Goal: Information Seeking & Learning: Compare options

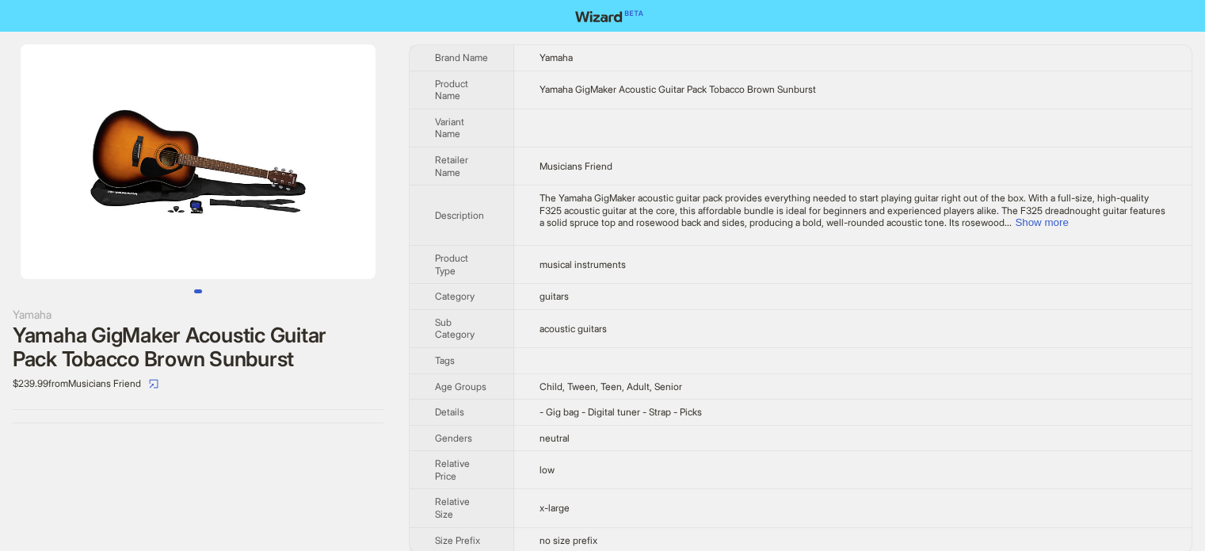
scroll to position [743, 0]
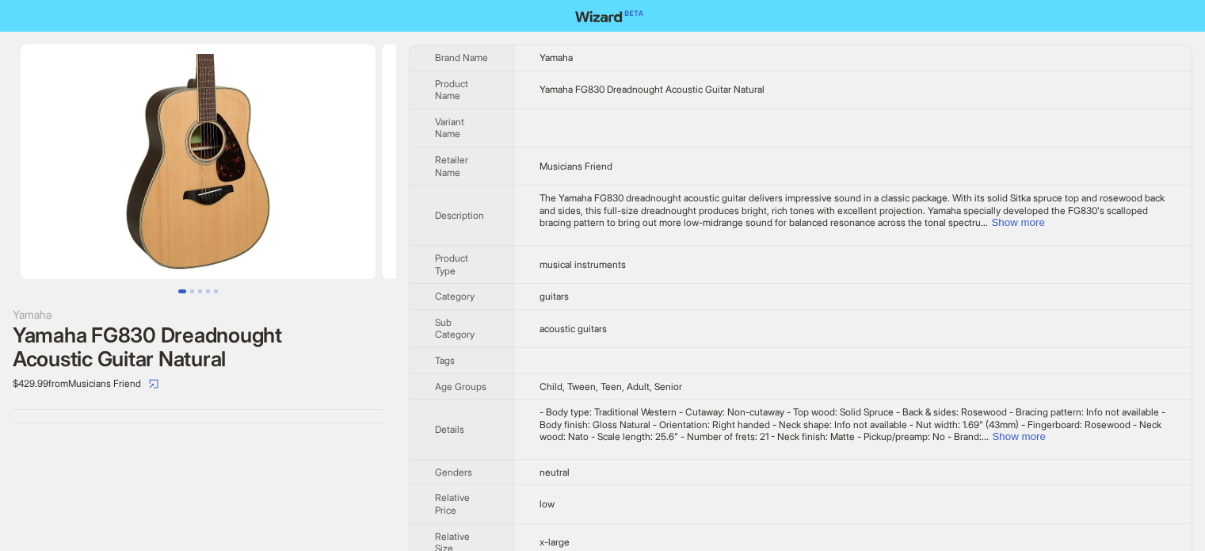
scroll to position [743, 0]
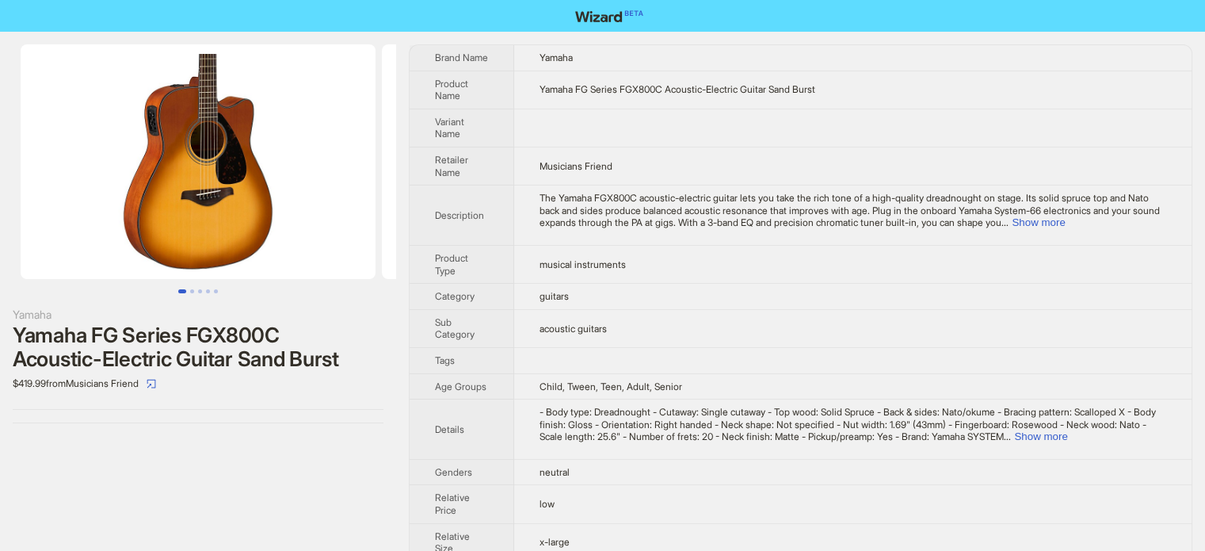
scroll to position [743, 0]
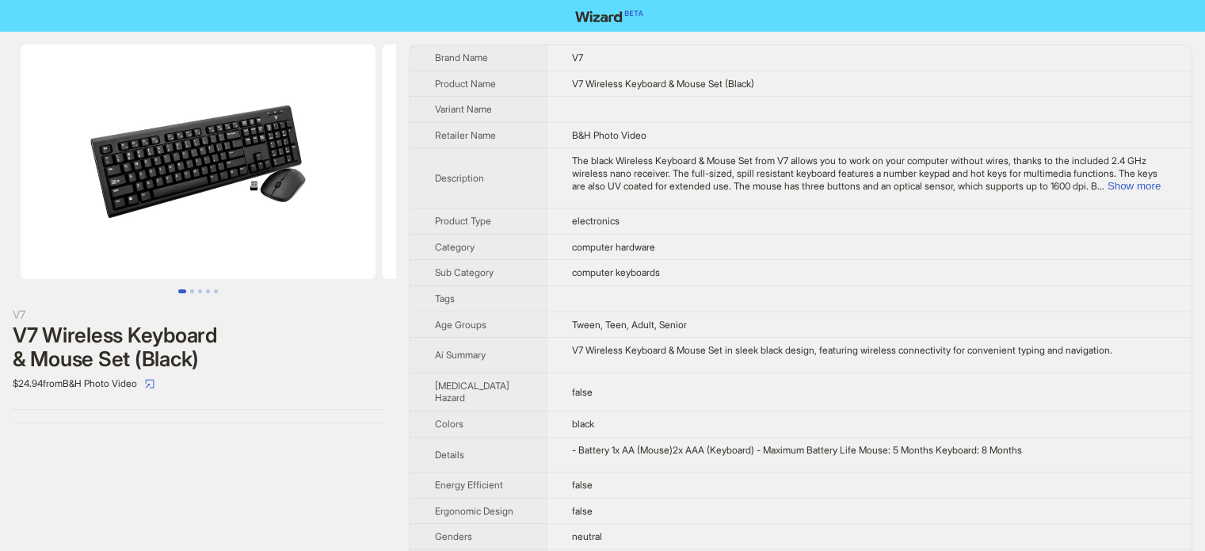
scroll to position [743, 0]
click at [644, 286] on td "computer keyboards" at bounding box center [869, 273] width 646 height 26
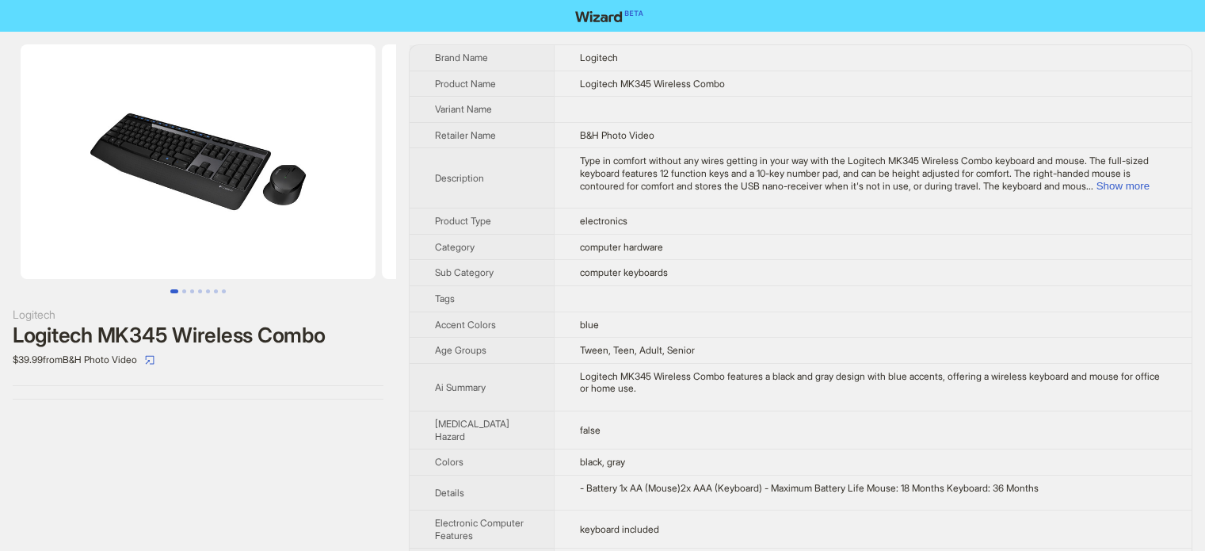
scroll to position [743, 0]
click at [697, 231] on td "electronics" at bounding box center [873, 221] width 638 height 26
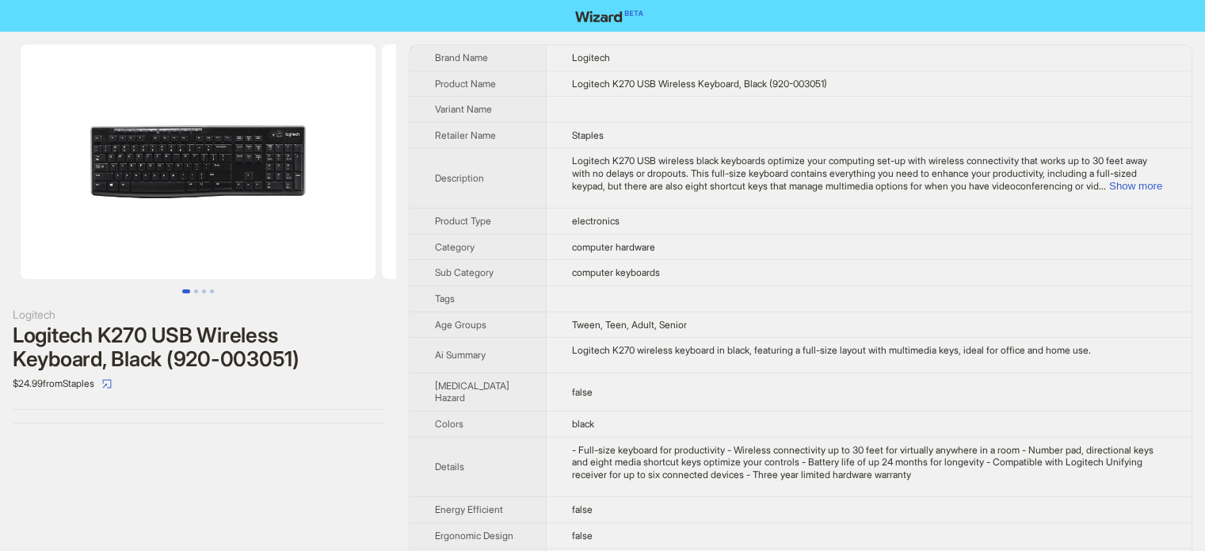
scroll to position [743, 0]
click at [609, 357] on div "Logitech K270 wireless keyboard in black, featuring a full-size layout with mul…" at bounding box center [869, 350] width 594 height 13
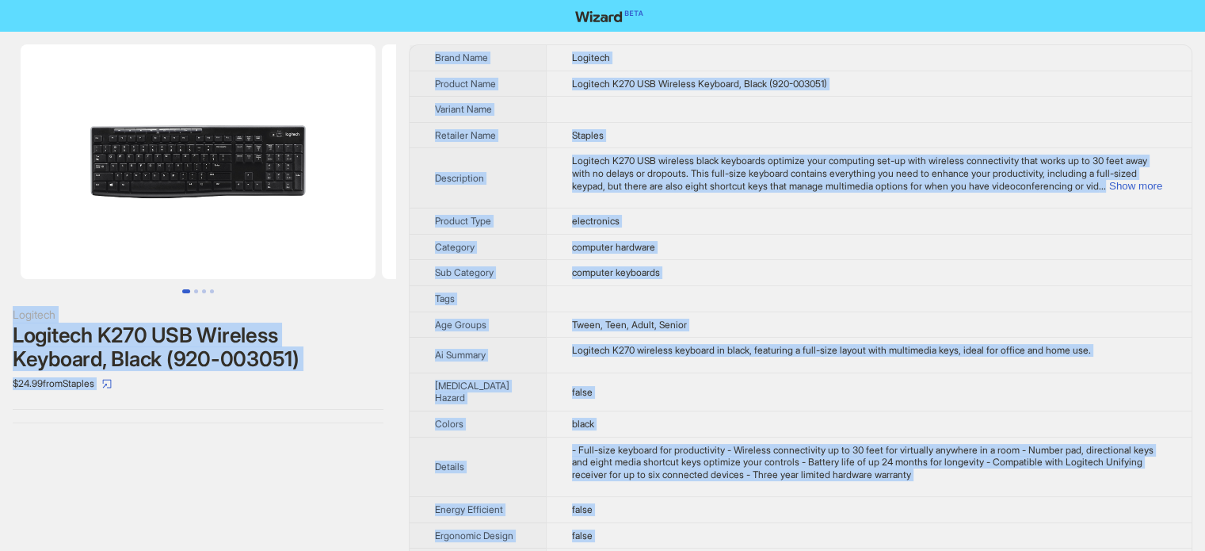
copy body "Logitech Logitech K270 USB Wireless Keyboard, Black (920-003051) $24.99 from St…"
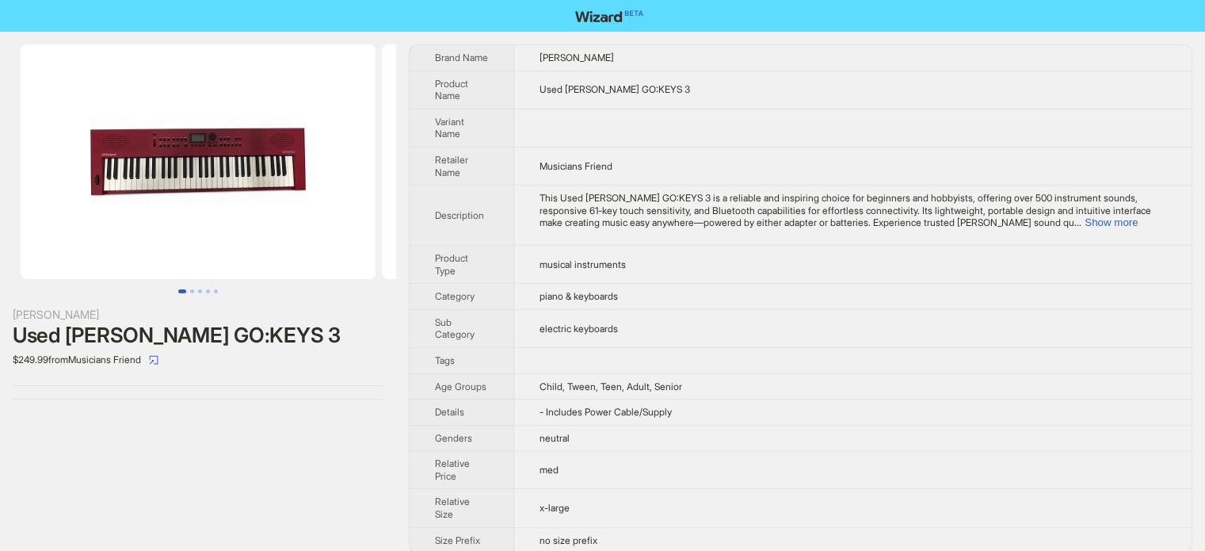
scroll to position [743, 0]
click at [653, 246] on td "musical instruments" at bounding box center [852, 264] width 677 height 38
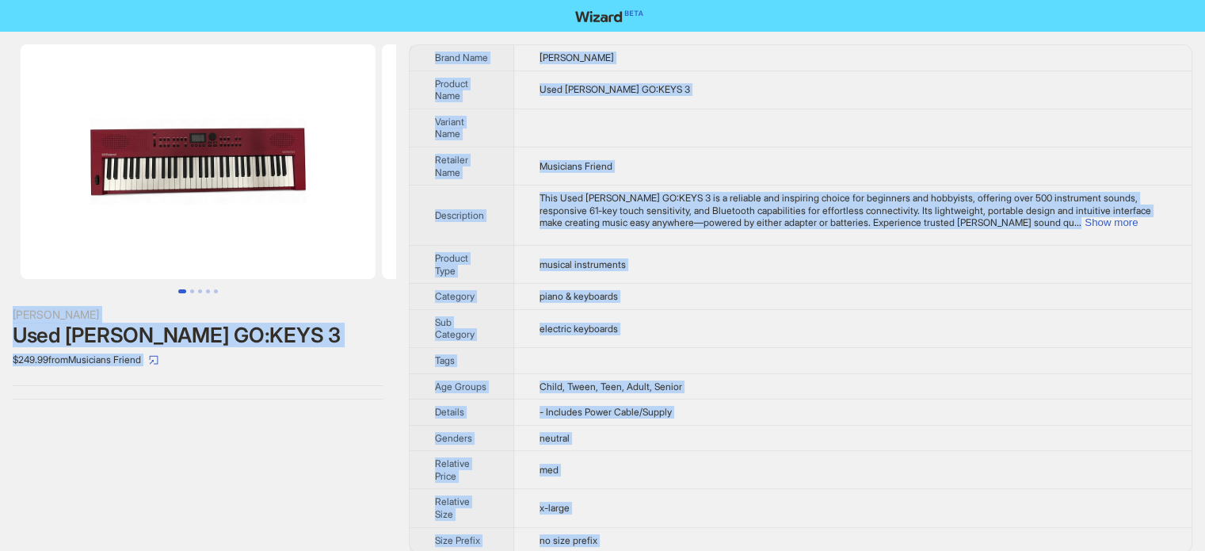
type textarea "**********"
click at [602, 185] on td "This Used Roland GO:KEYS 3 is a reliable and inspiring choice for beginners and…" at bounding box center [852, 215] width 677 height 60
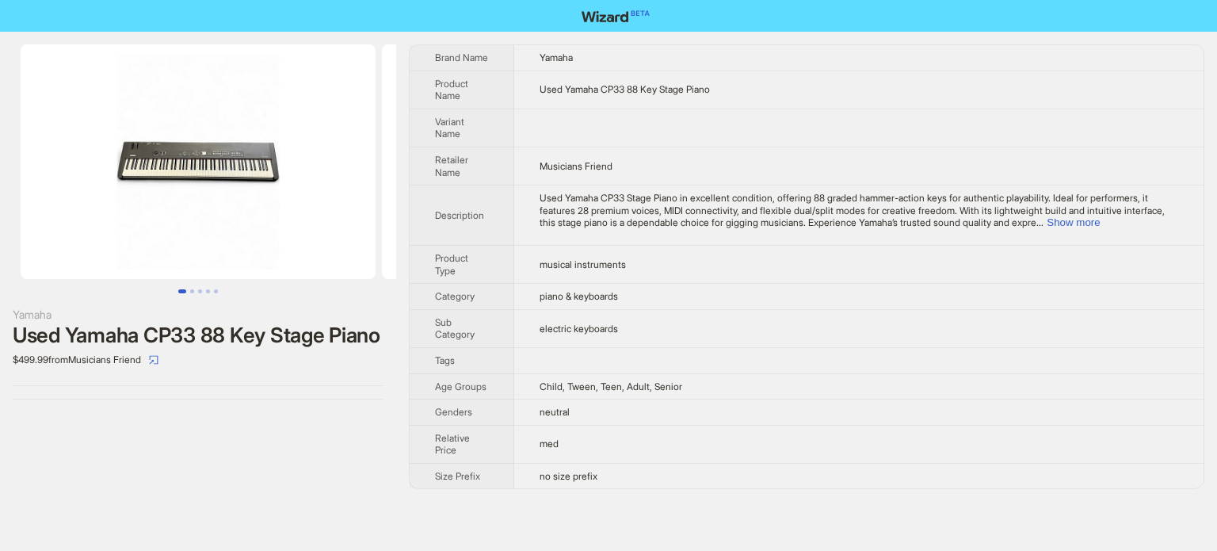
click at [555, 278] on td "musical instruments" at bounding box center [858, 264] width 689 height 38
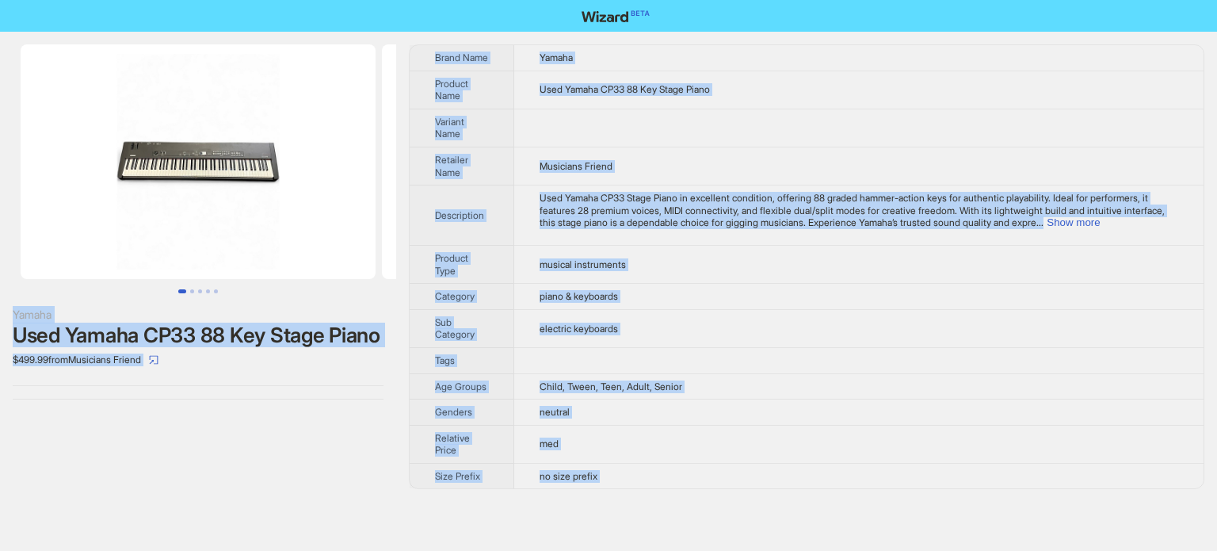
scroll to position [743, 0]
type textarea "**********"
click at [658, 217] on span "Used Yamaha CP33 Stage Piano in excellent condition, offering 88 graded hammer-…" at bounding box center [852, 210] width 625 height 36
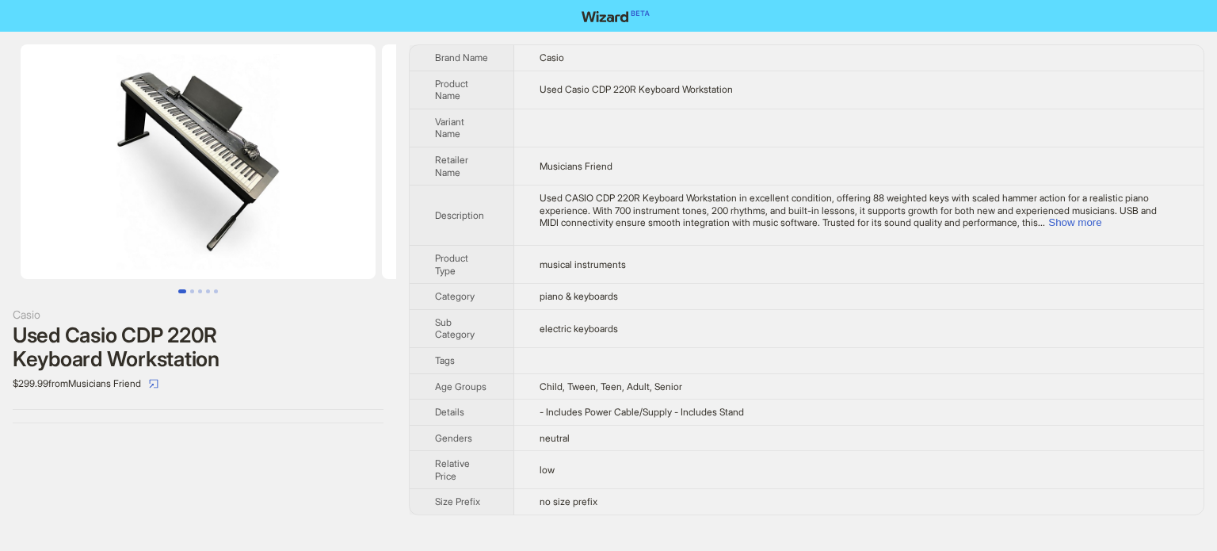
click at [514, 221] on th "Description" at bounding box center [462, 215] width 105 height 60
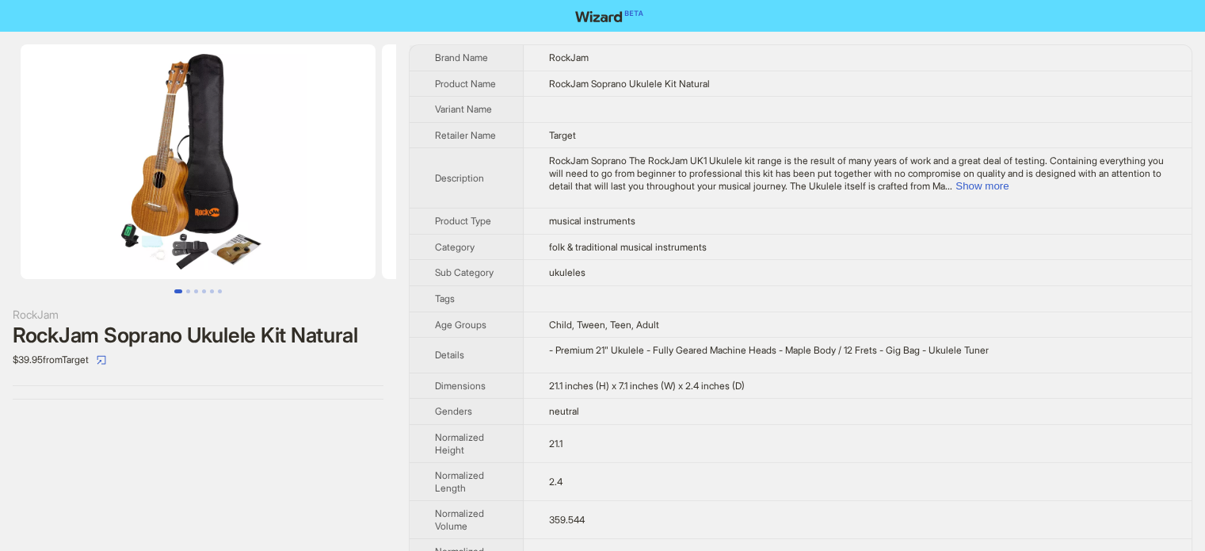
scroll to position [743, 0]
click at [564, 242] on span "folk & traditional musical instruments" at bounding box center [628, 247] width 158 height 12
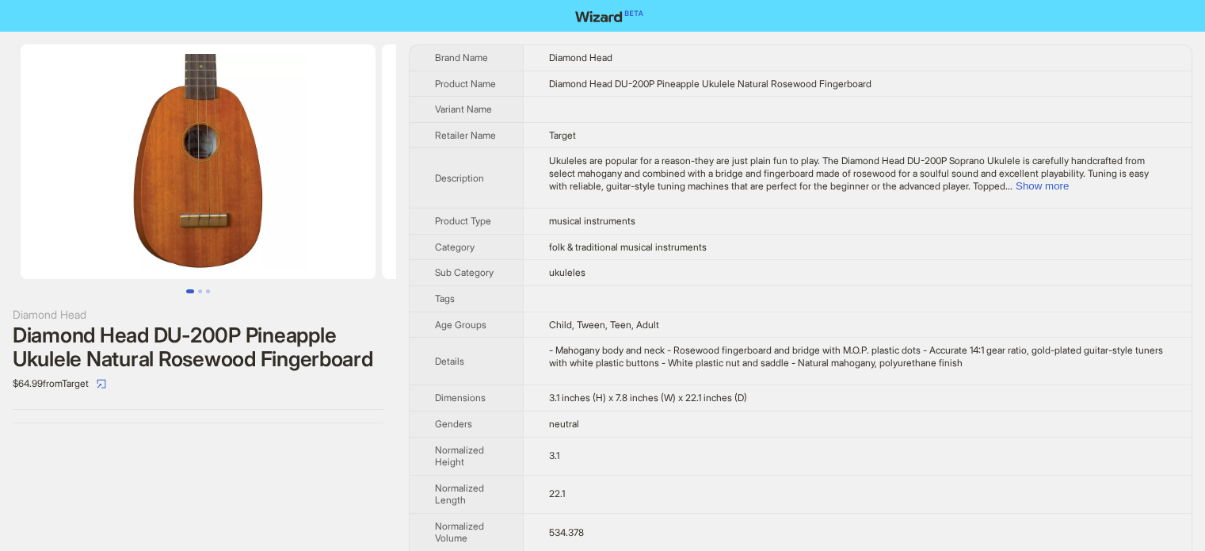
click at [592, 325] on td "Child, Tween, Teen, Adult" at bounding box center [857, 324] width 669 height 26
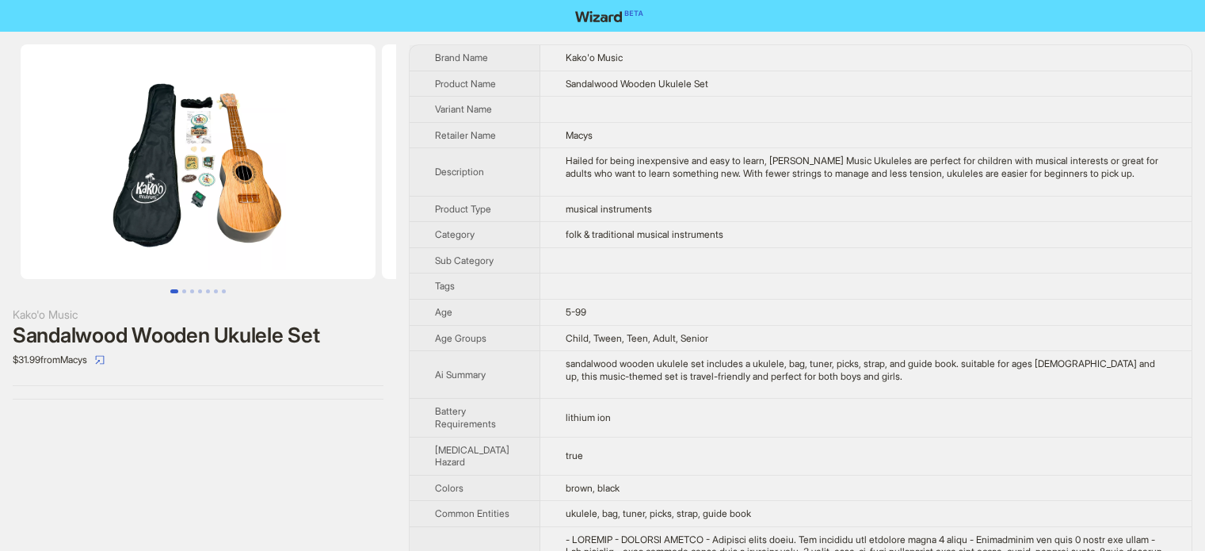
click at [631, 266] on td at bounding box center [865, 260] width 651 height 26
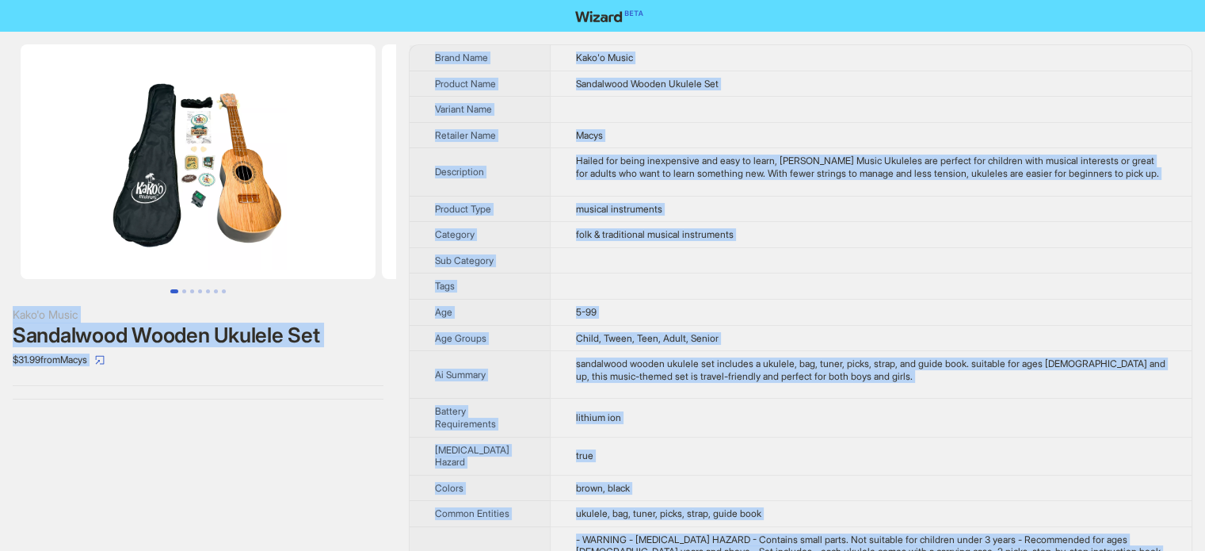
scroll to position [743, 0]
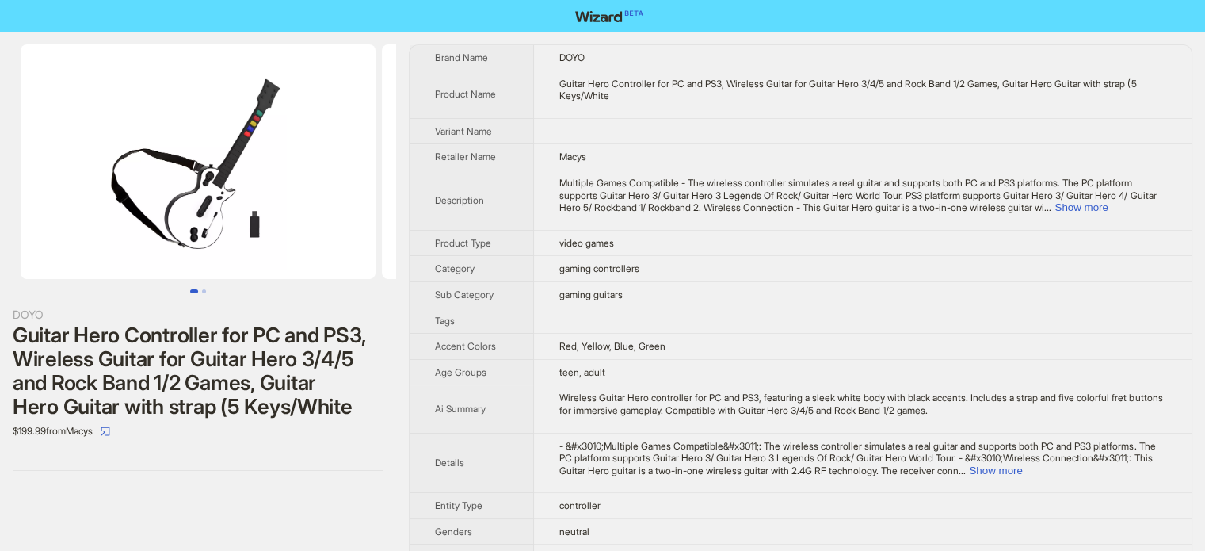
scroll to position [743, 0]
click at [738, 303] on td "gaming guitars" at bounding box center [863, 294] width 658 height 26
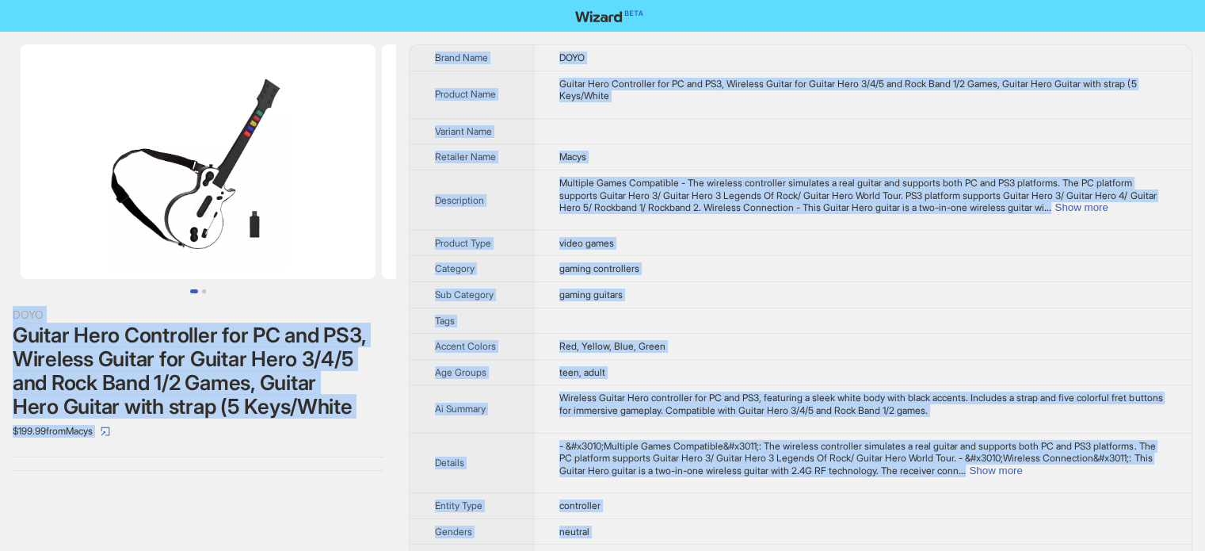
type textarea "**********"
click at [229, 376] on div "Guitar Hero Controller for PC and PS3, Wireless Guitar for Guitar Hero 3/4/5 an…" at bounding box center [198, 370] width 371 height 95
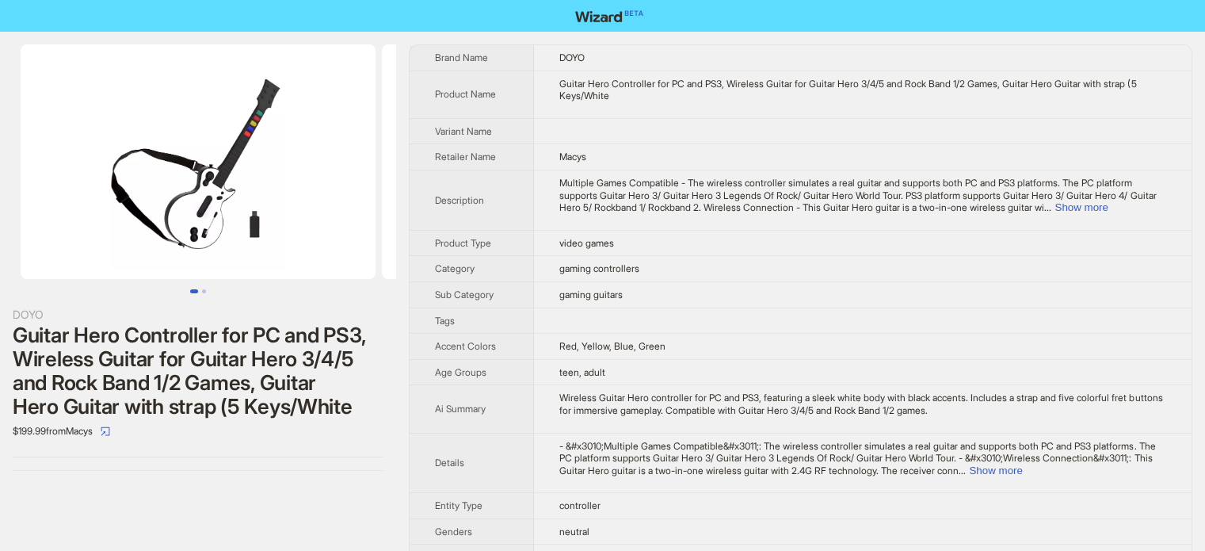
click at [209, 286] on div at bounding box center [198, 168] width 396 height 249
click at [204, 291] on button "Go to slide 2" at bounding box center [204, 291] width 4 height 4
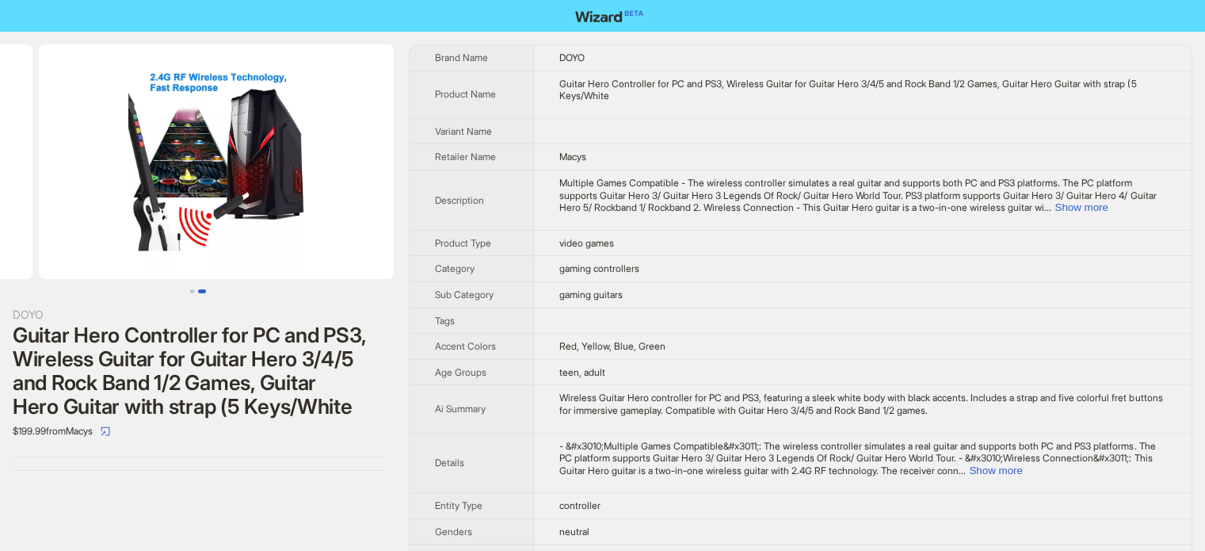
scroll to position [0, 361]
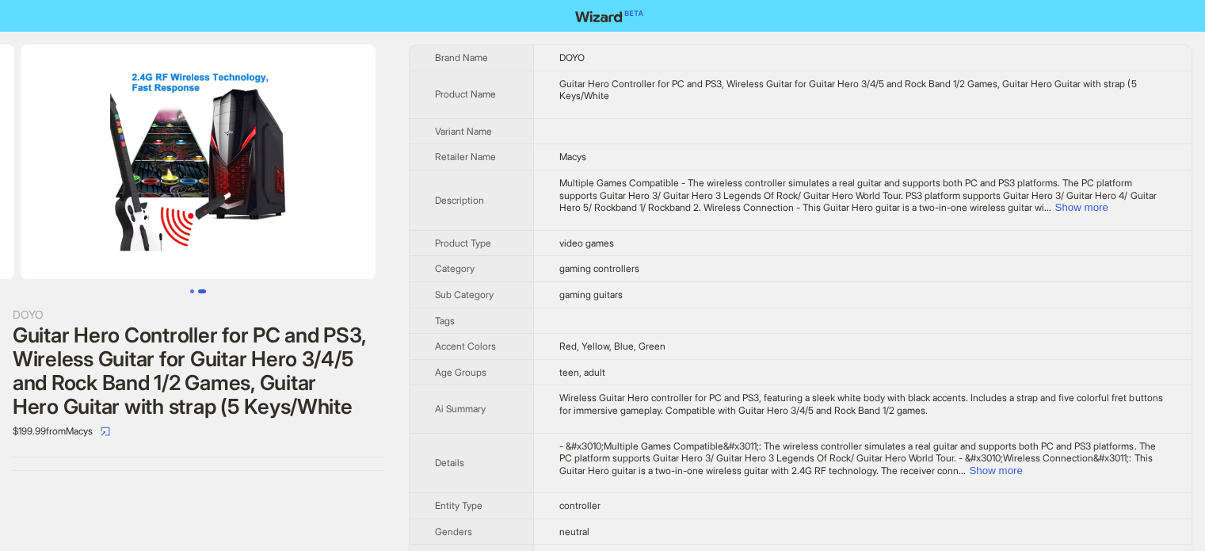
click at [193, 291] on button "Go to slide 1" at bounding box center [192, 291] width 4 height 4
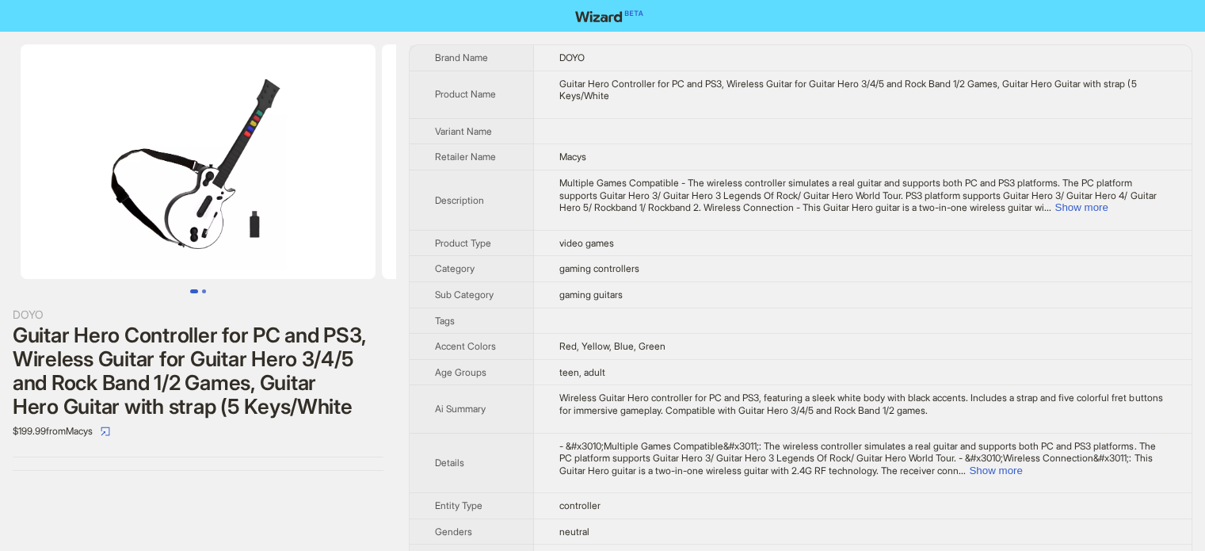
click at [202, 289] on button "Go to slide 2" at bounding box center [204, 291] width 4 height 4
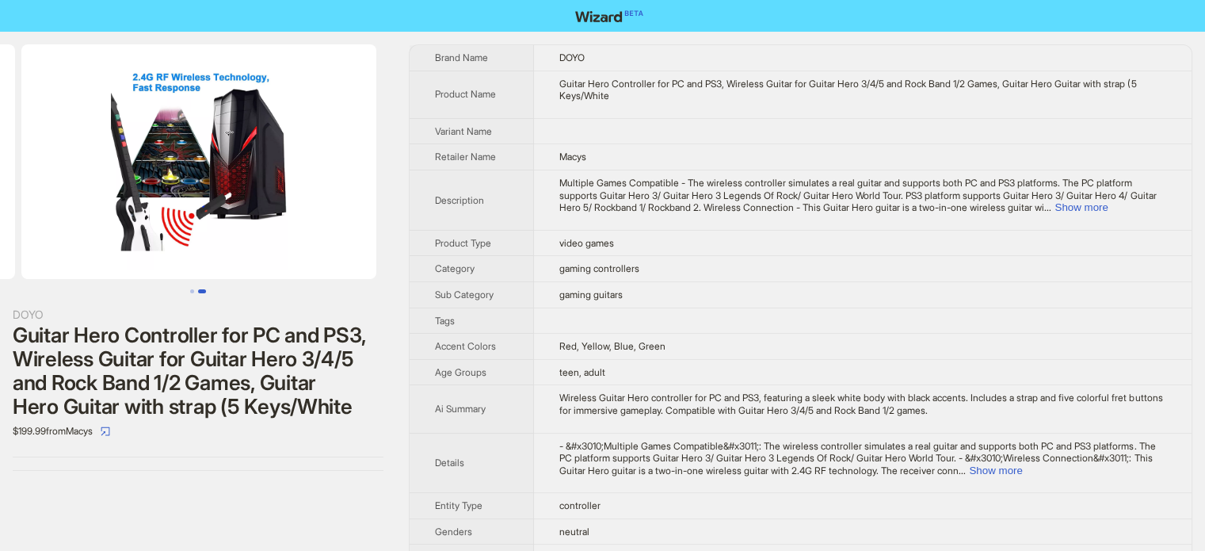
scroll to position [0, 361]
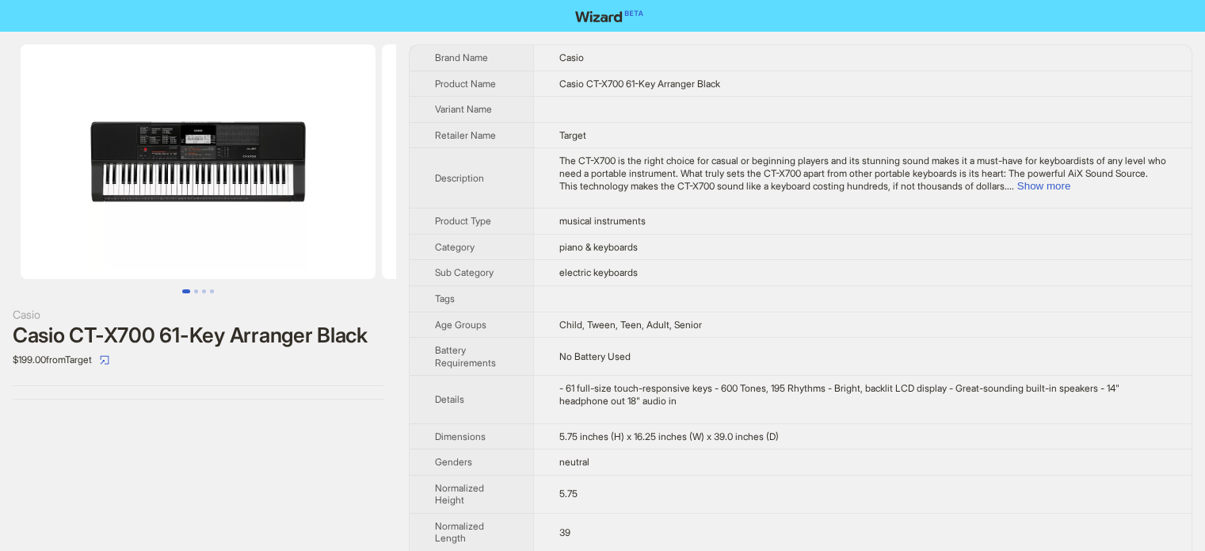
scroll to position [743, 0]
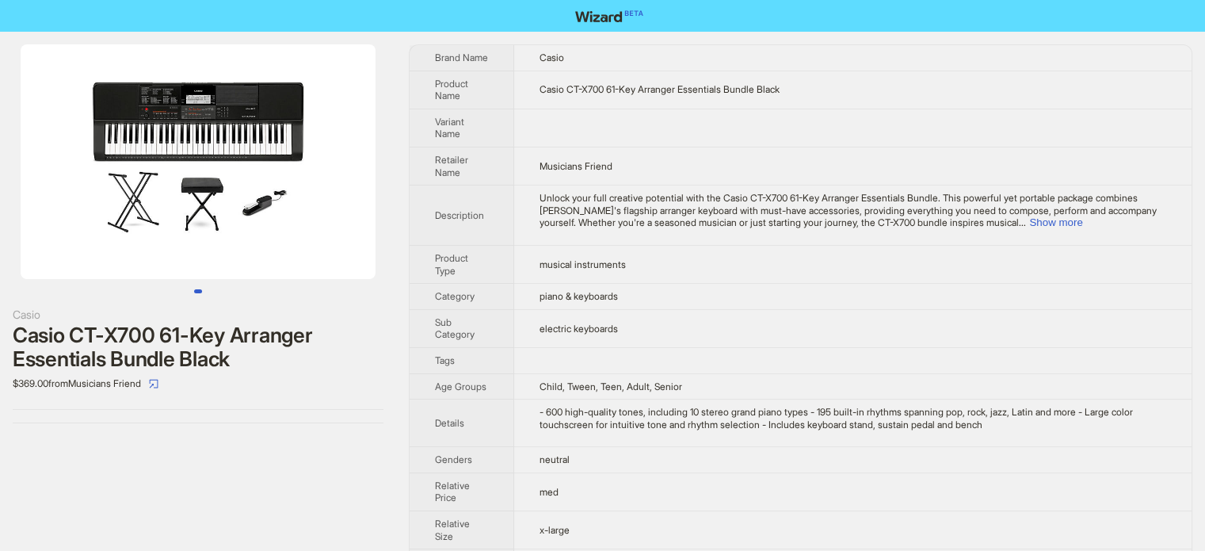
scroll to position [743, 0]
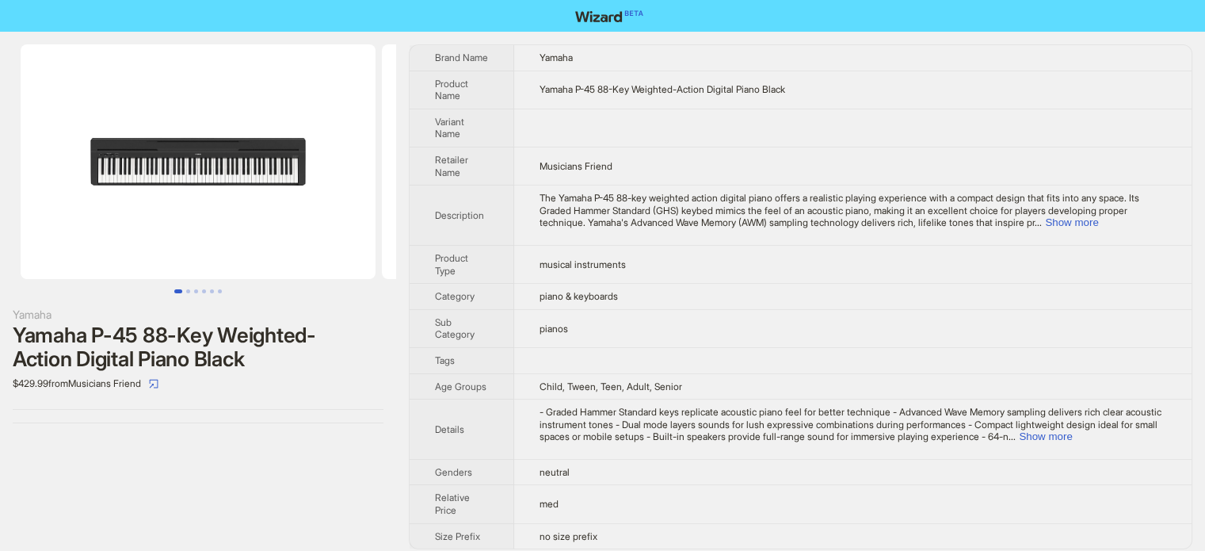
click at [559, 264] on span "musical instruments" at bounding box center [583, 264] width 86 height 12
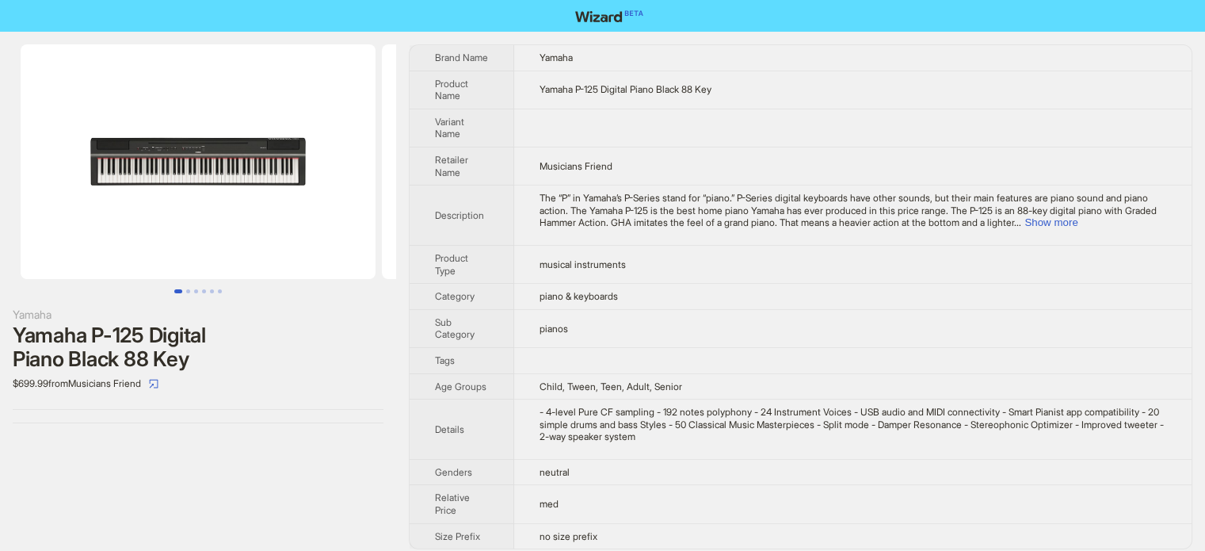
click at [589, 262] on span "musical instruments" at bounding box center [583, 264] width 86 height 12
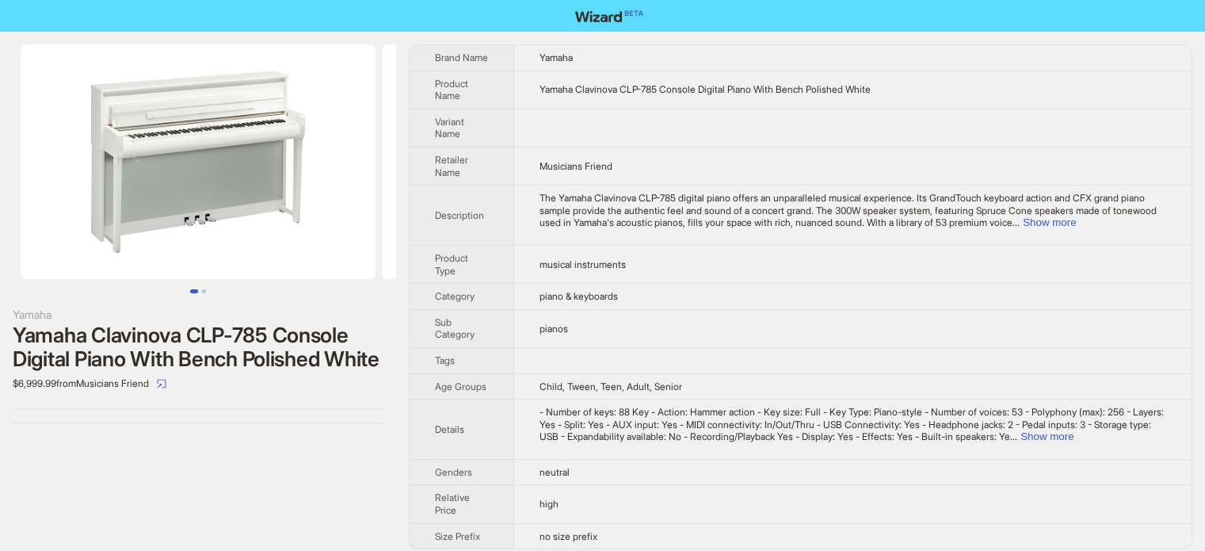
click at [511, 246] on th "Product Type" at bounding box center [462, 264] width 105 height 38
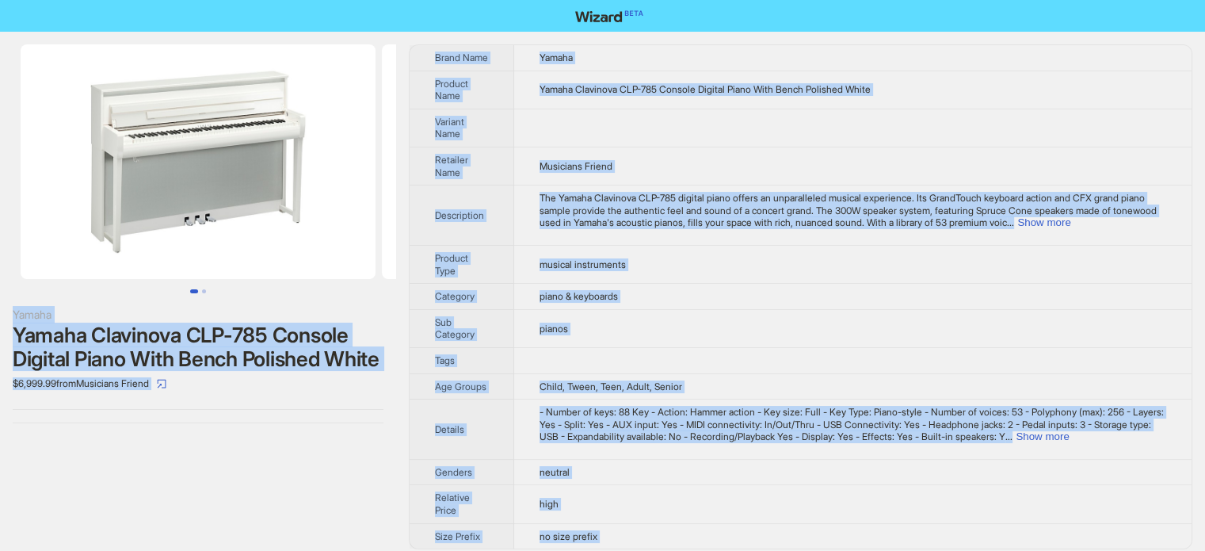
scroll to position [743, 0]
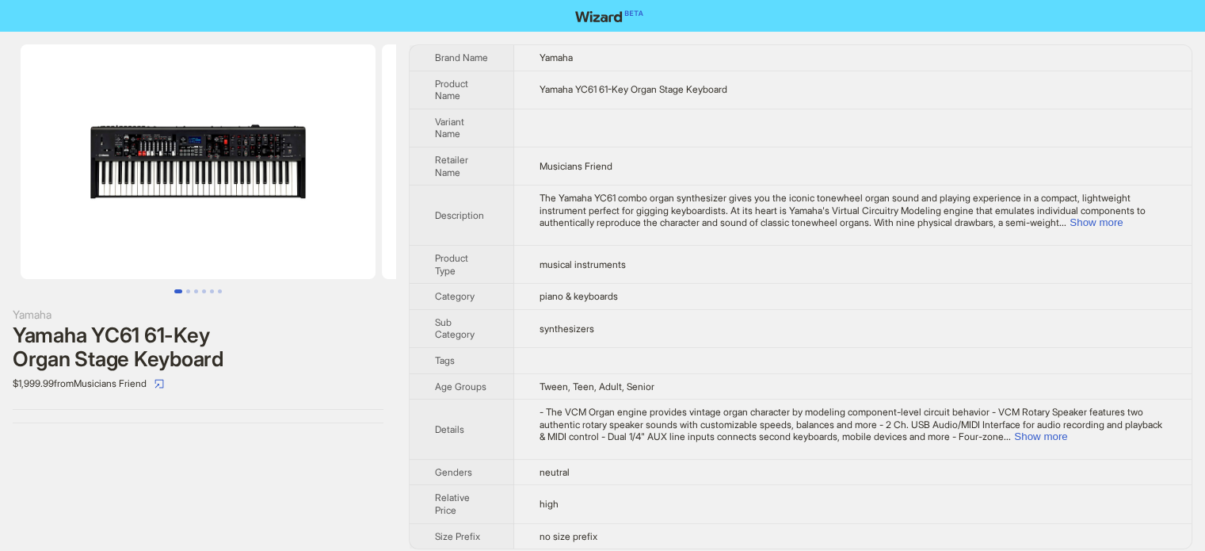
scroll to position [743, 0]
click at [1123, 219] on button "Show more" at bounding box center [1096, 222] width 53 height 12
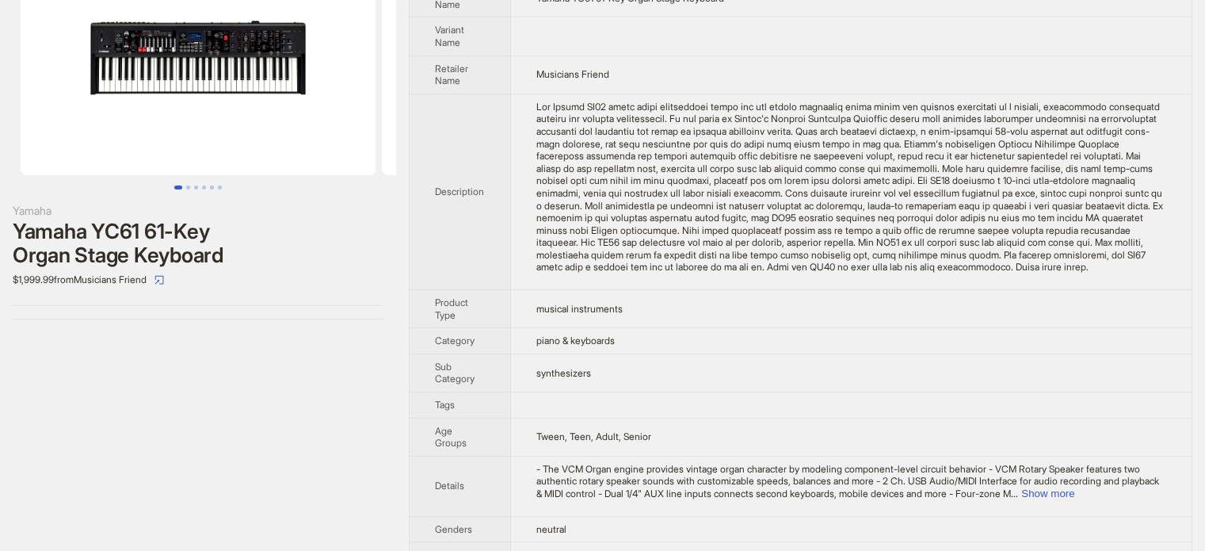
scroll to position [182, 0]
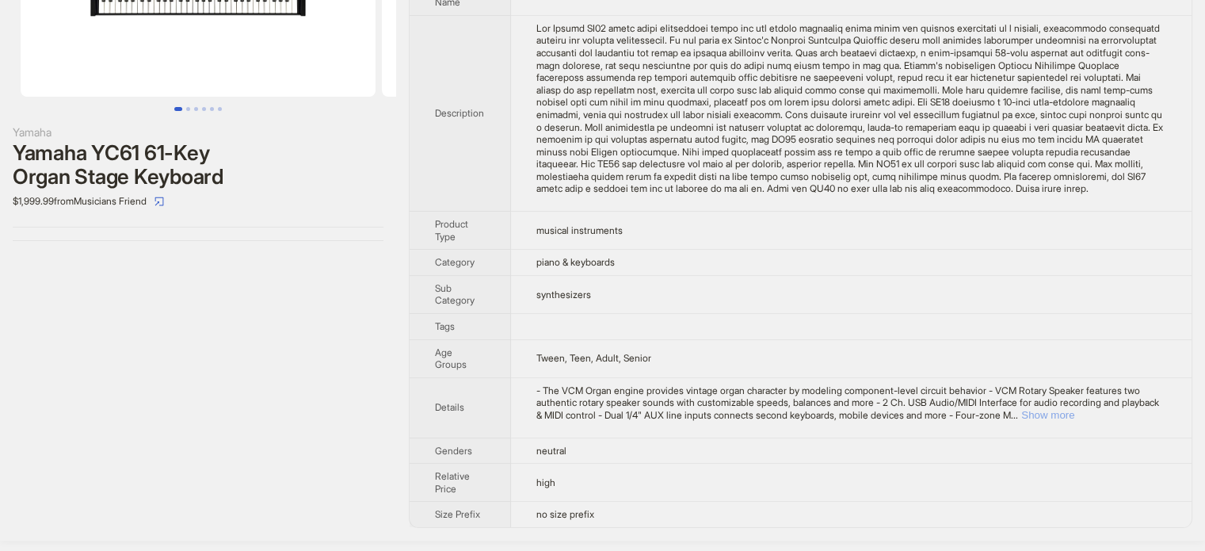
click at [1074, 421] on button "Show more" at bounding box center [1047, 415] width 53 height 12
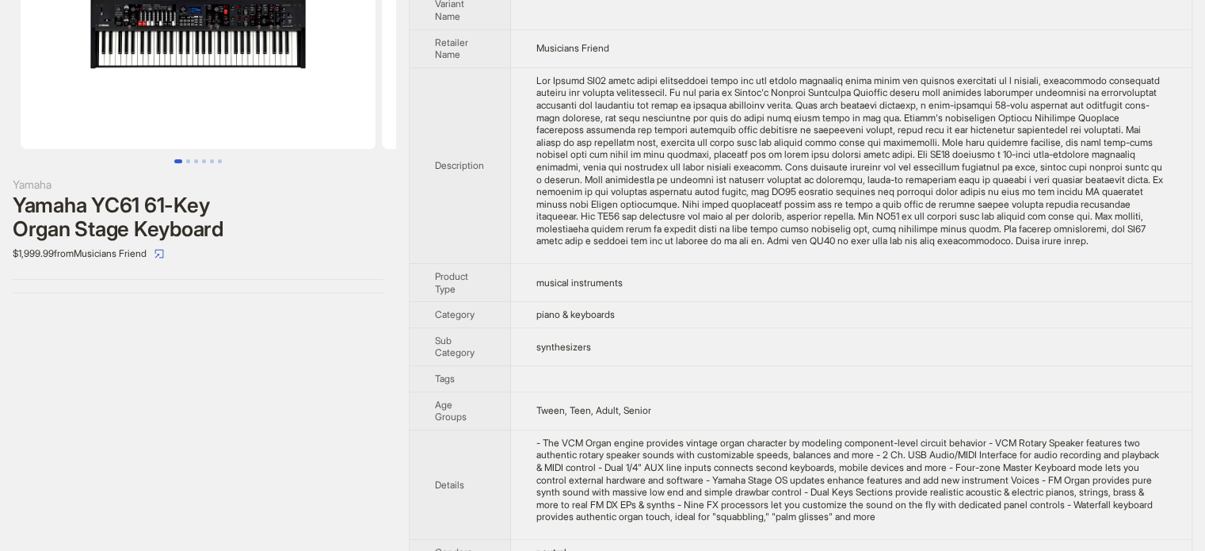
scroll to position [103, 0]
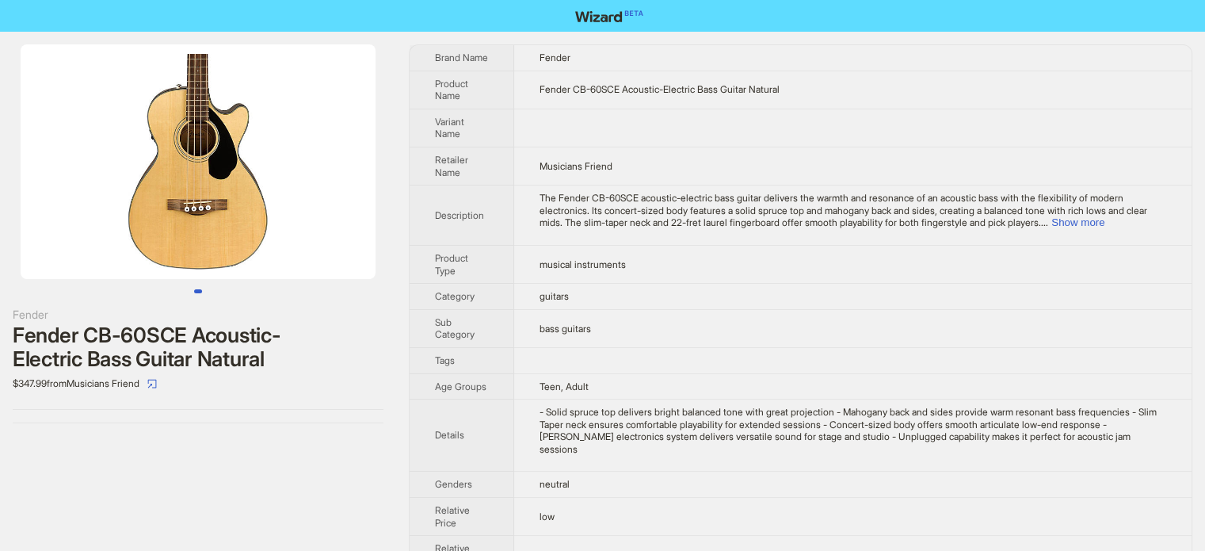
click at [528, 204] on td "The Fender CB-60SCE acoustic-electric bass guitar delivers the warmth and reson…" at bounding box center [852, 215] width 677 height 60
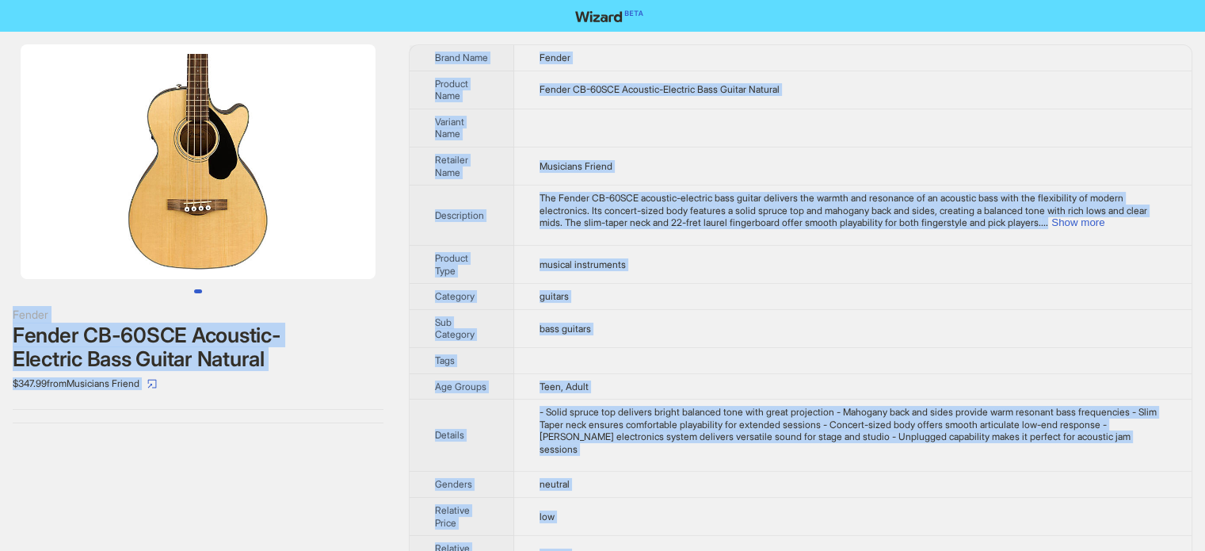
type textarea "**********"
click at [612, 324] on td "bass guitars" at bounding box center [852, 328] width 677 height 38
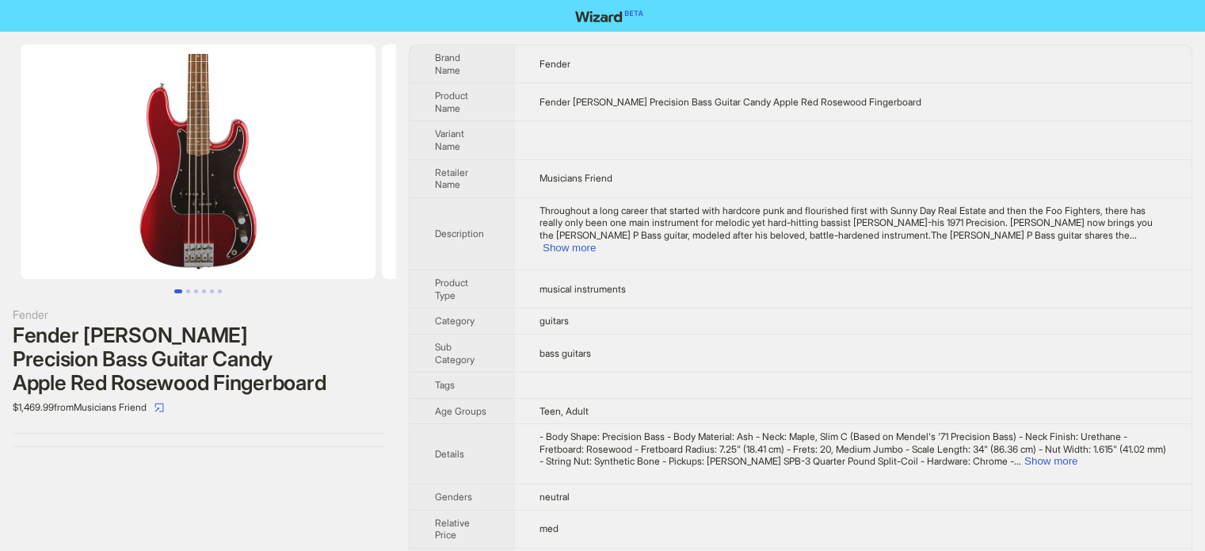
click at [799, 372] on td at bounding box center [852, 385] width 678 height 26
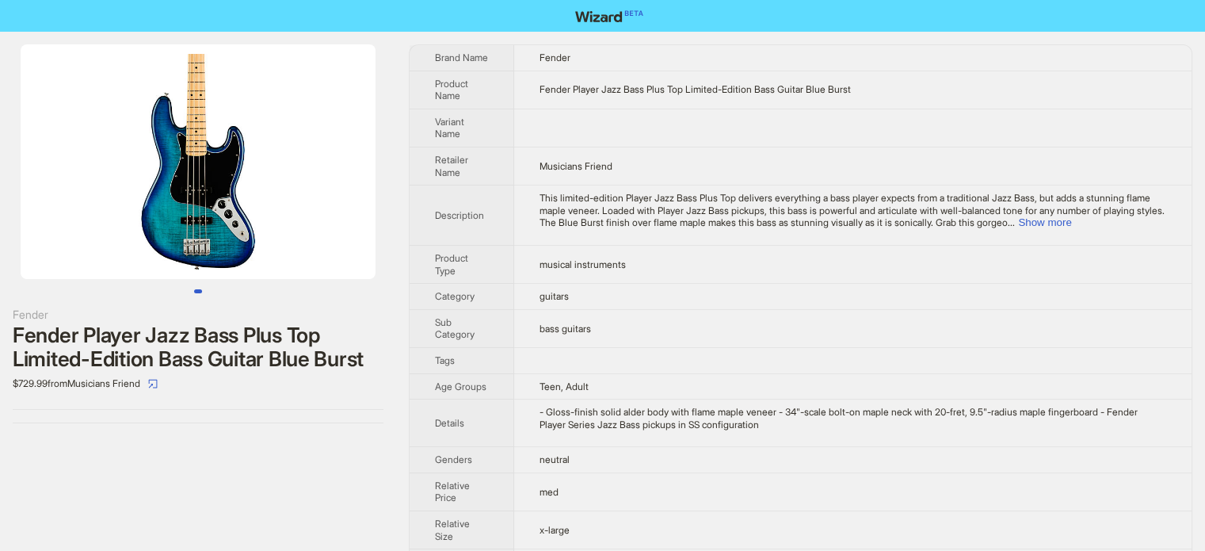
click at [662, 379] on td "Teen, Adult" at bounding box center [852, 386] width 677 height 26
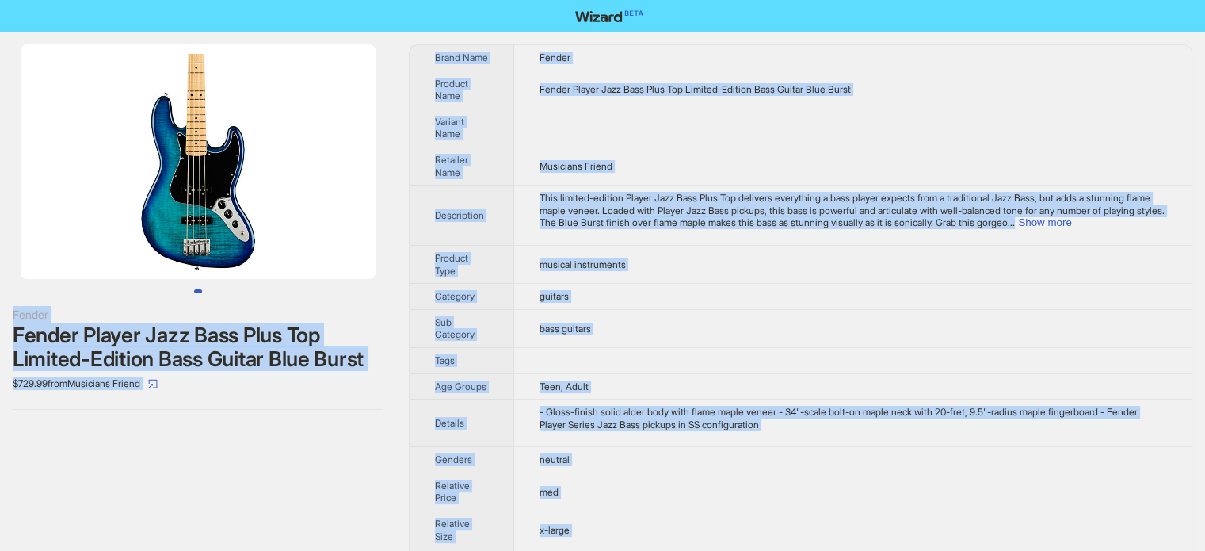
scroll to position [743, 0]
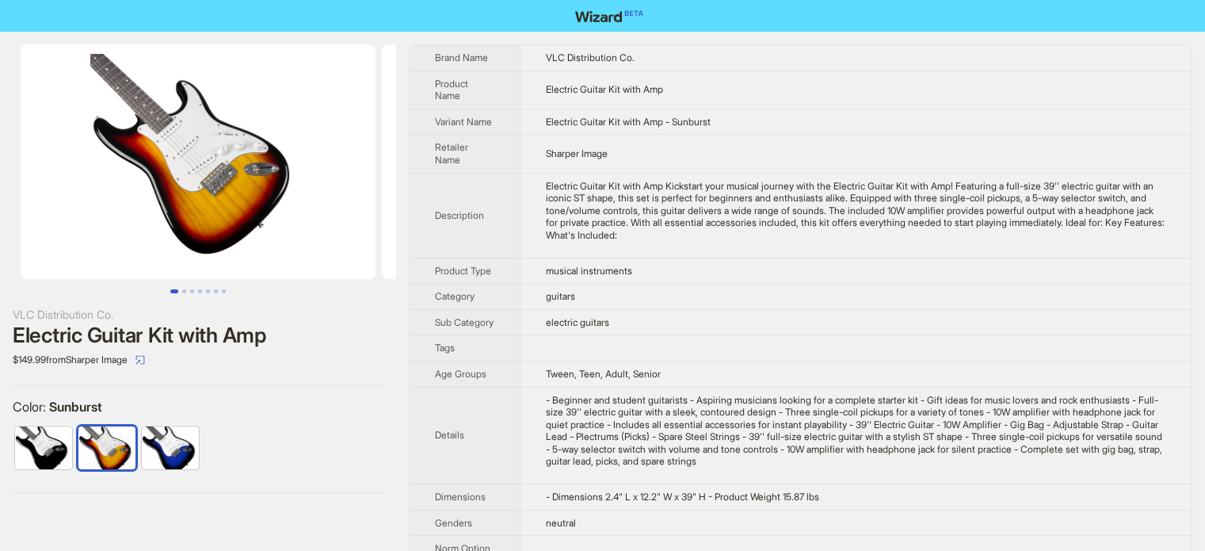
click at [520, 391] on th "Details" at bounding box center [465, 435] width 110 height 97
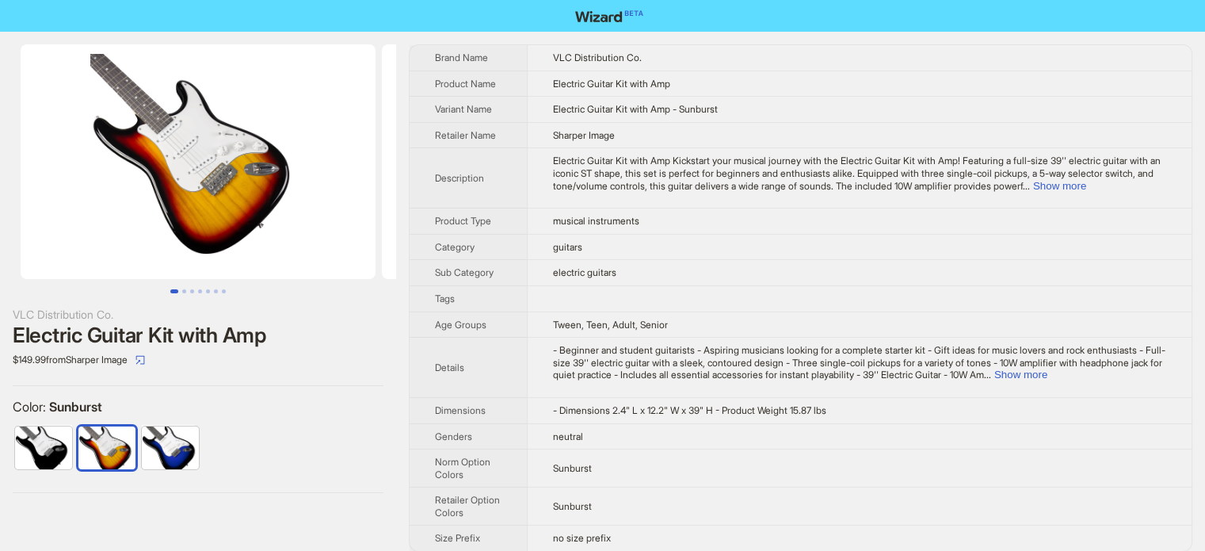
scroll to position [743, 0]
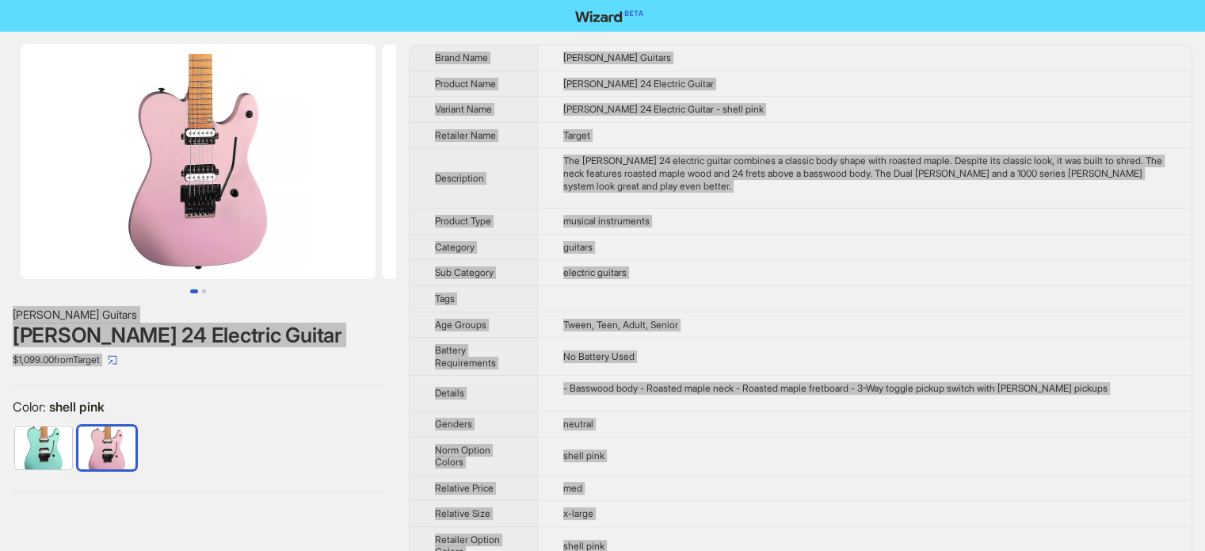
scroll to position [743, 0]
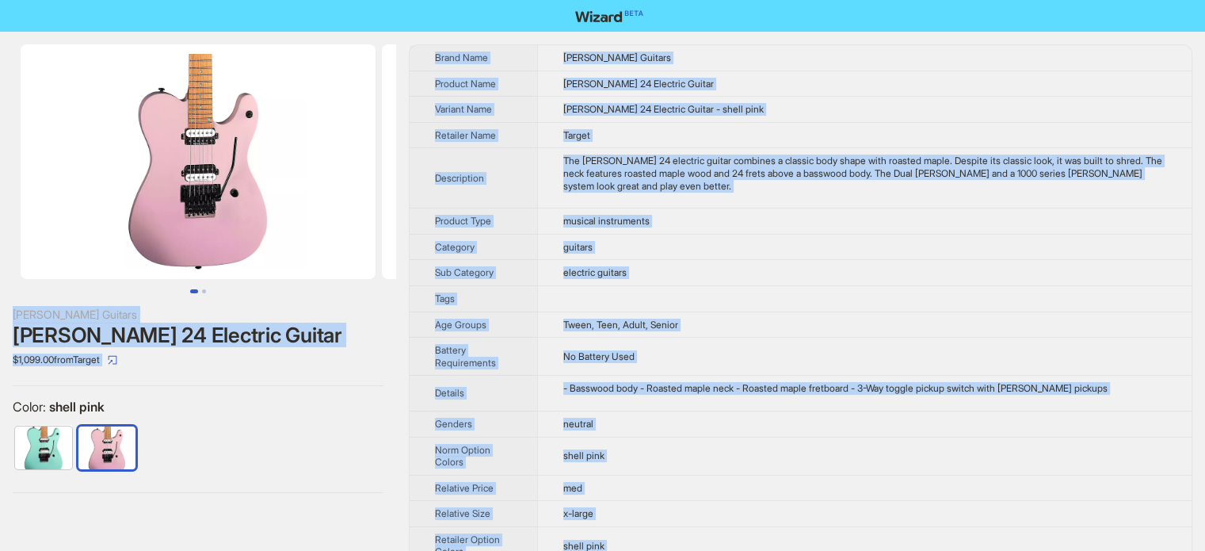
click at [542, 164] on td "The Dean NashVegas 24 electric guitar combines a classic body shape with roaste…" at bounding box center [864, 178] width 654 height 60
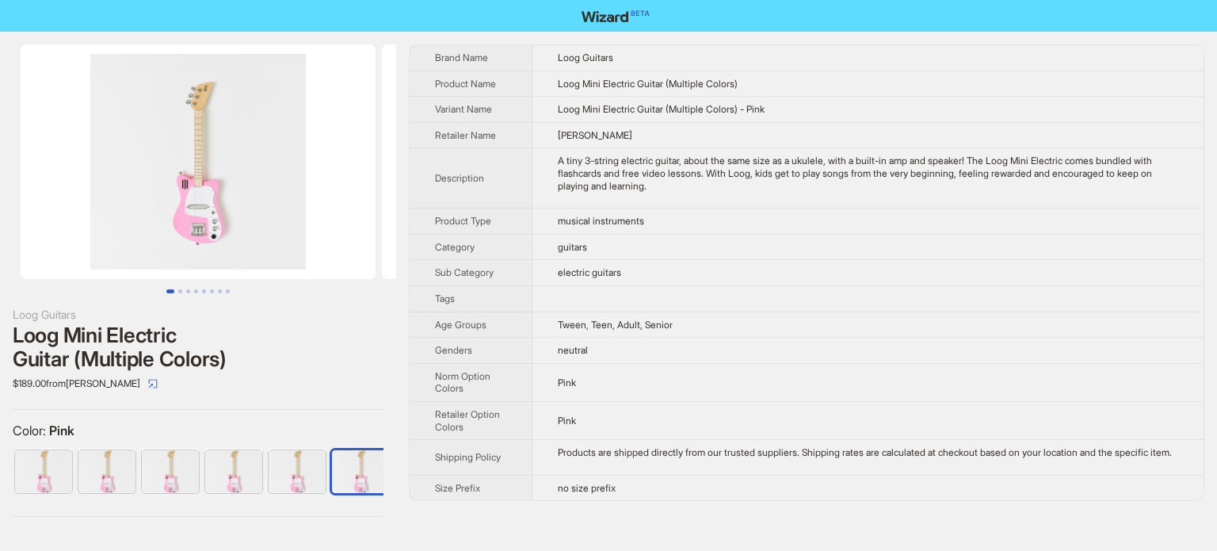
click at [631, 257] on td "guitars" at bounding box center [867, 247] width 671 height 26
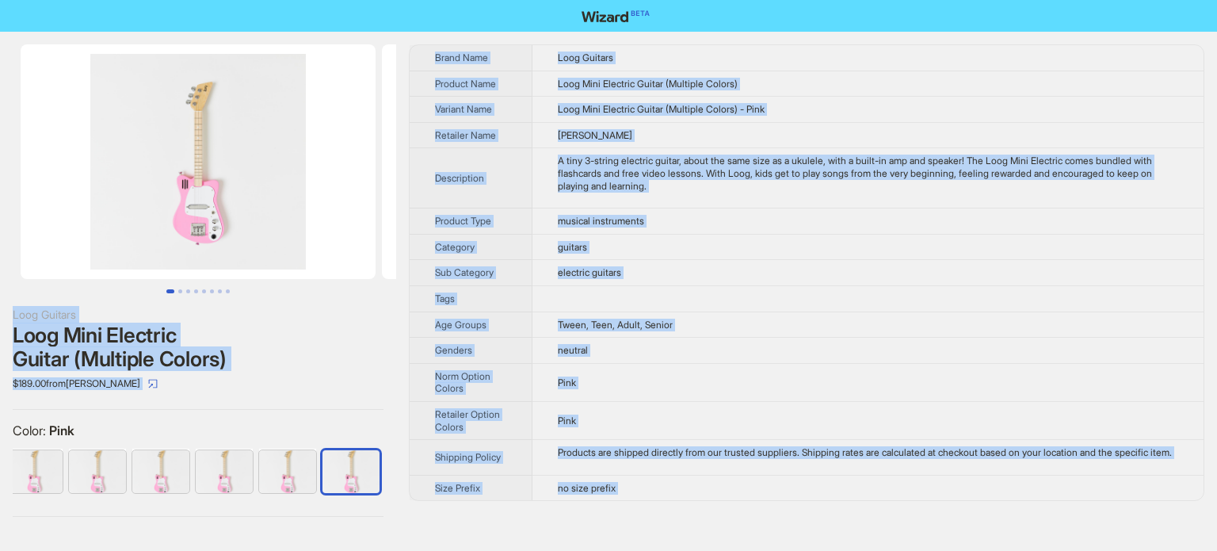
scroll to position [743, 0]
type textarea "**********"
click at [669, 265] on td "electric guitars" at bounding box center [867, 273] width 671 height 26
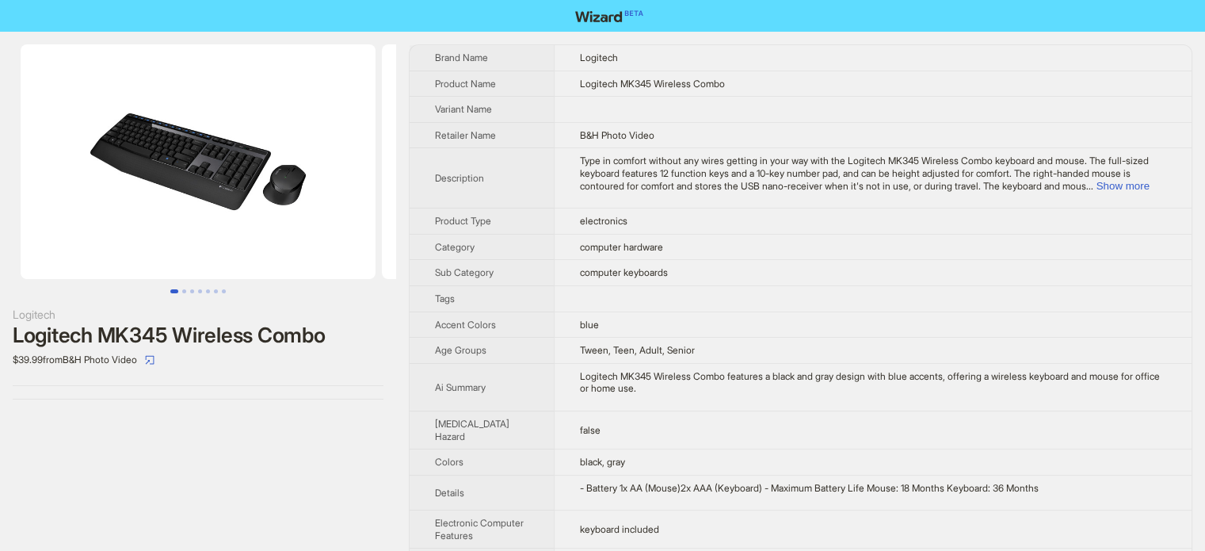
scroll to position [743, 0]
click at [182, 289] on button "Go to slide 2" at bounding box center [184, 291] width 4 height 4
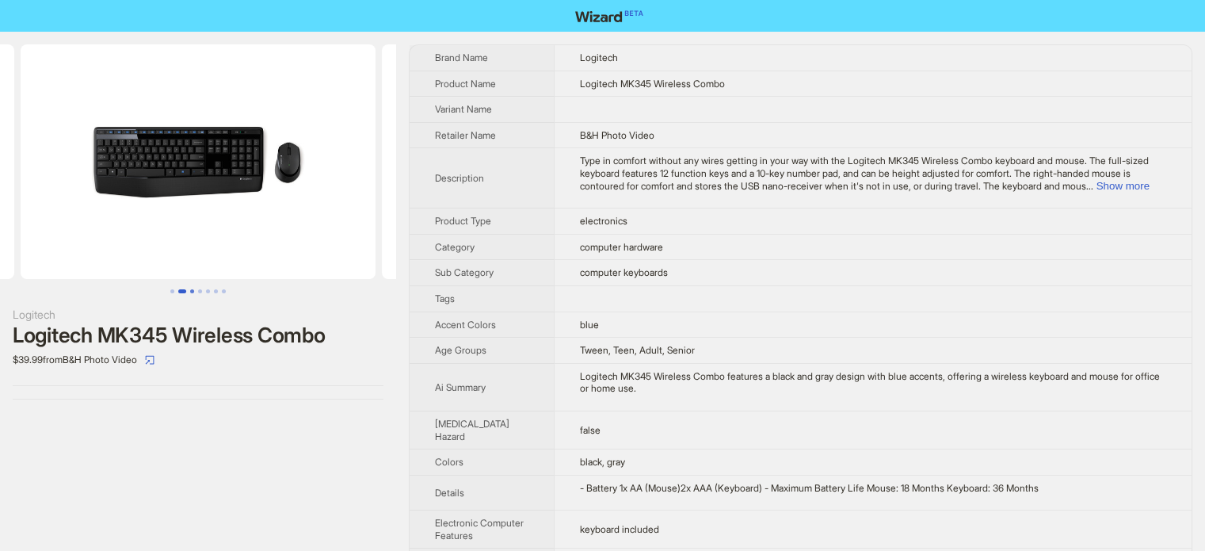
click at [190, 292] on button "Go to slide 3" at bounding box center [192, 291] width 4 height 4
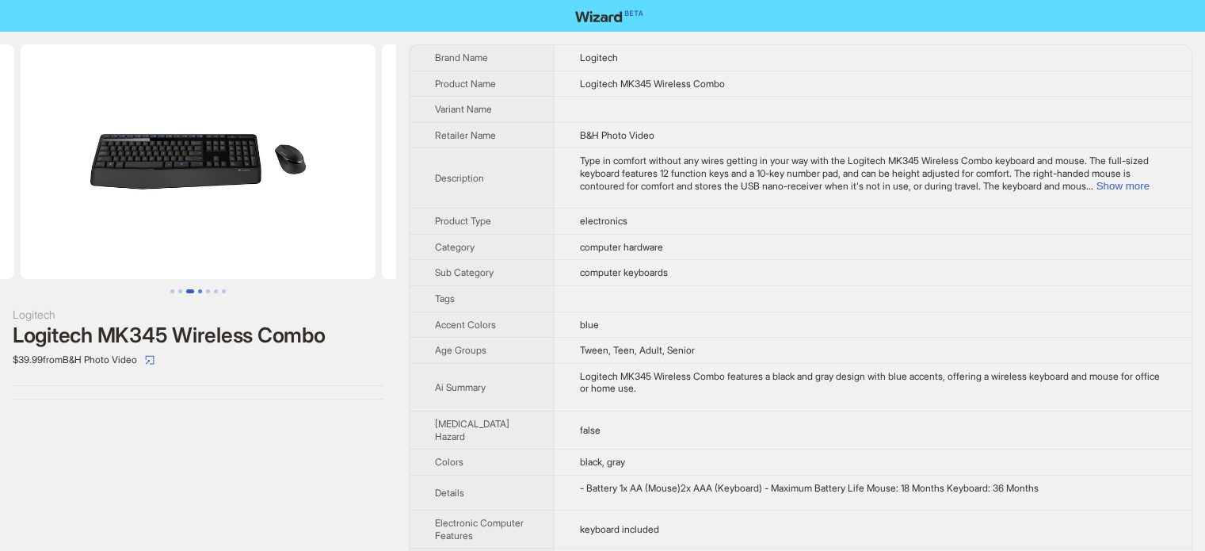
click at [199, 289] on button "Go to slide 4" at bounding box center [200, 291] width 4 height 4
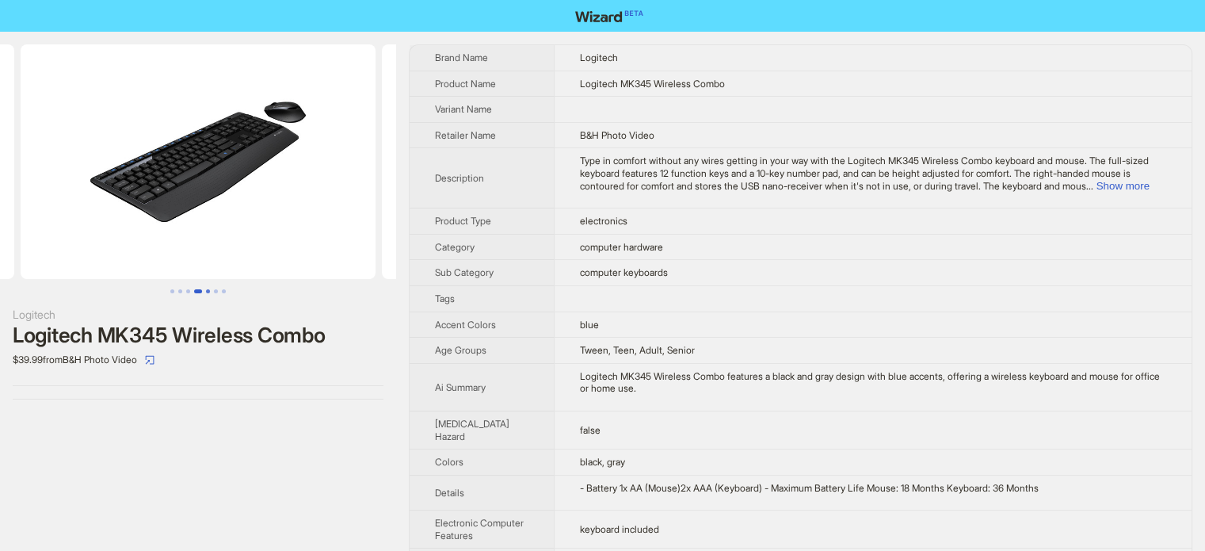
click at [210, 292] on button "Go to slide 5" at bounding box center [208, 291] width 4 height 4
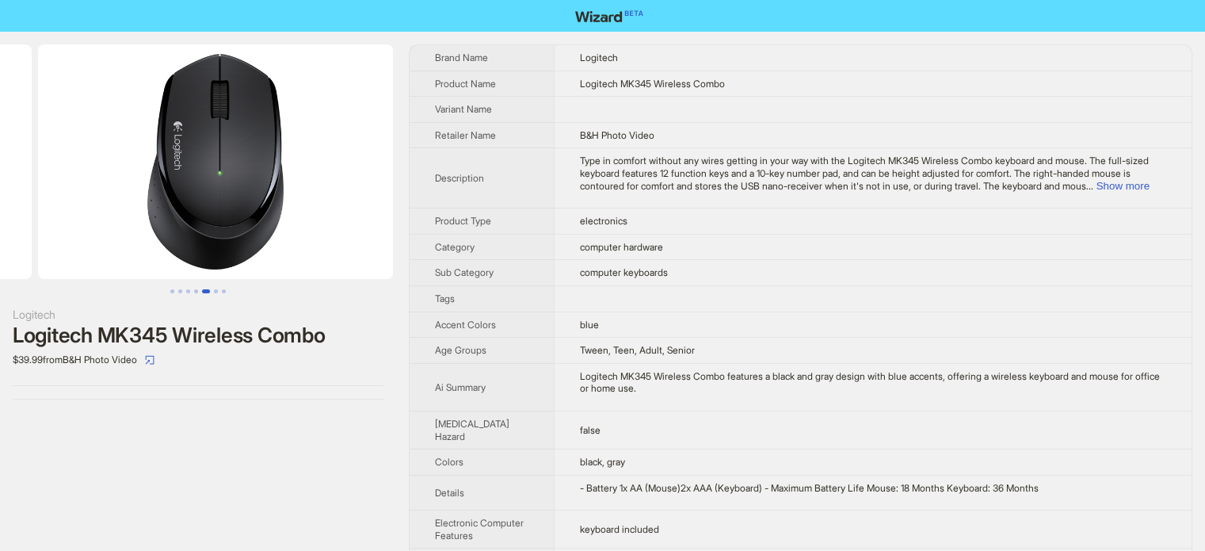
scroll to position [0, 1445]
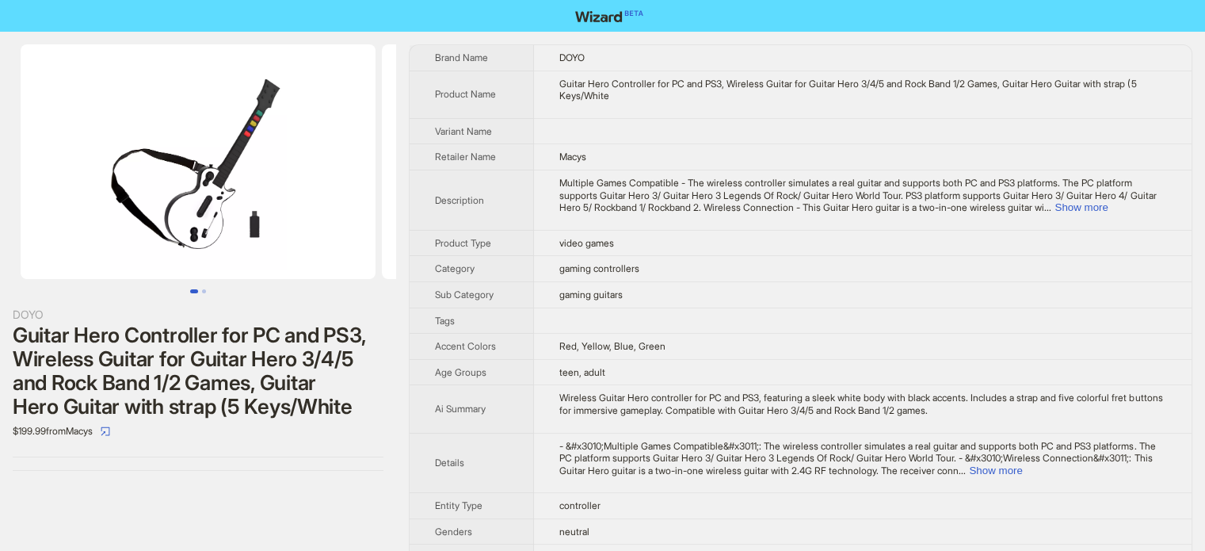
scroll to position [743, 0]
drag, startPoint x: 560, startPoint y: 82, endPoint x: 690, endPoint y: 85, distance: 130.0
type textarea "**********"
click at [690, 85] on td "Guitar Hero Controller for PC and PS3, Wireless Guitar for Guitar Hero 3/4/5 an…" at bounding box center [863, 95] width 658 height 48
click at [716, 112] on td "Guitar Hero Controller for PC and PS3, Wireless Guitar for Guitar Hero 3/4/5 an…" at bounding box center [863, 95] width 658 height 48
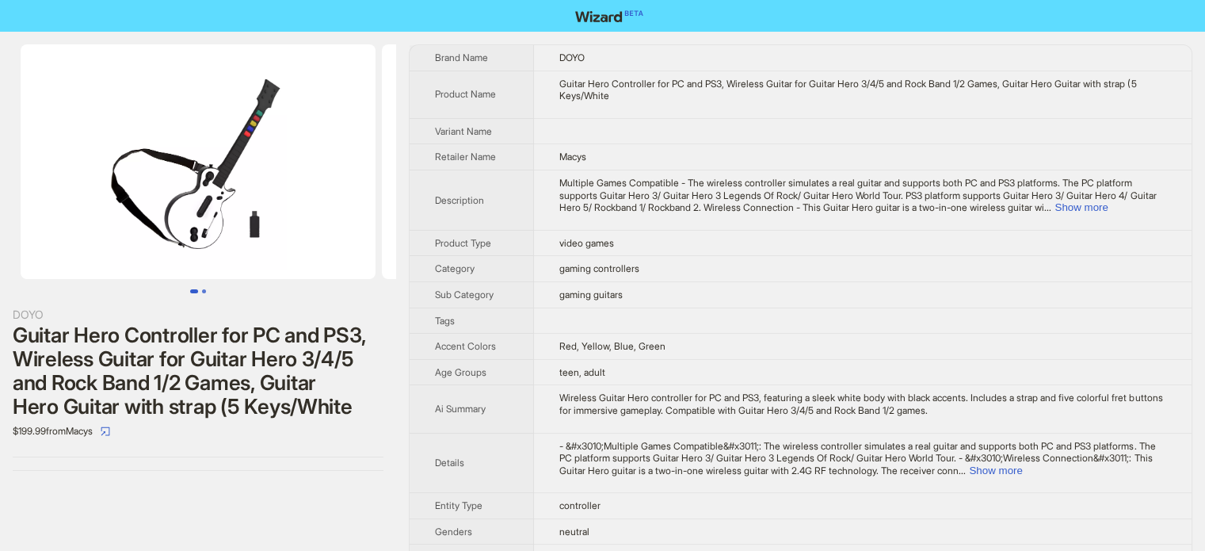
click at [204, 293] on button "Go to slide 2" at bounding box center [204, 291] width 4 height 4
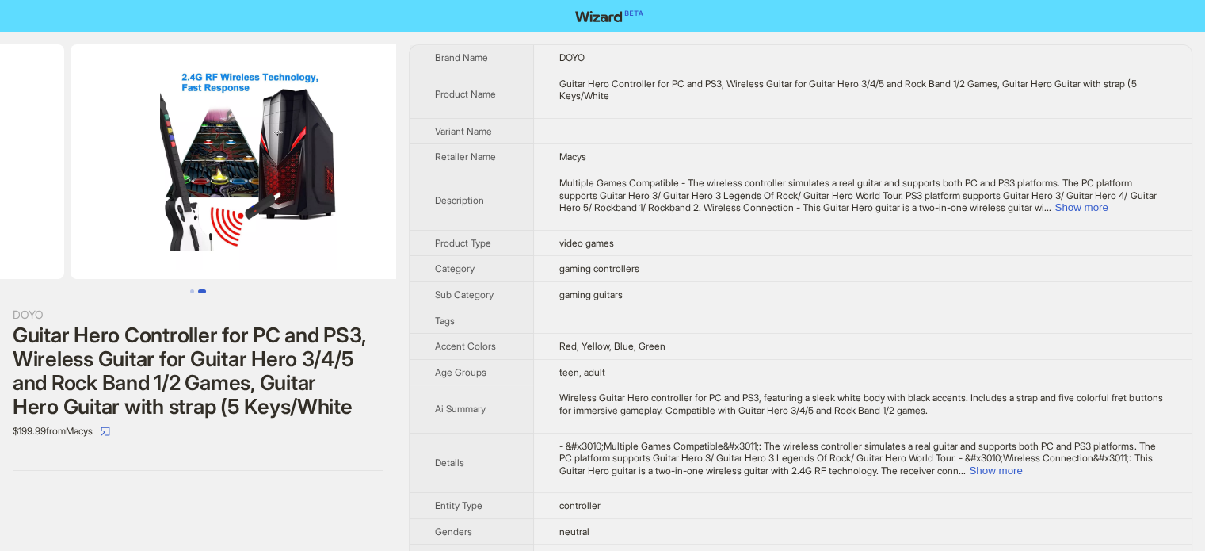
scroll to position [0, 361]
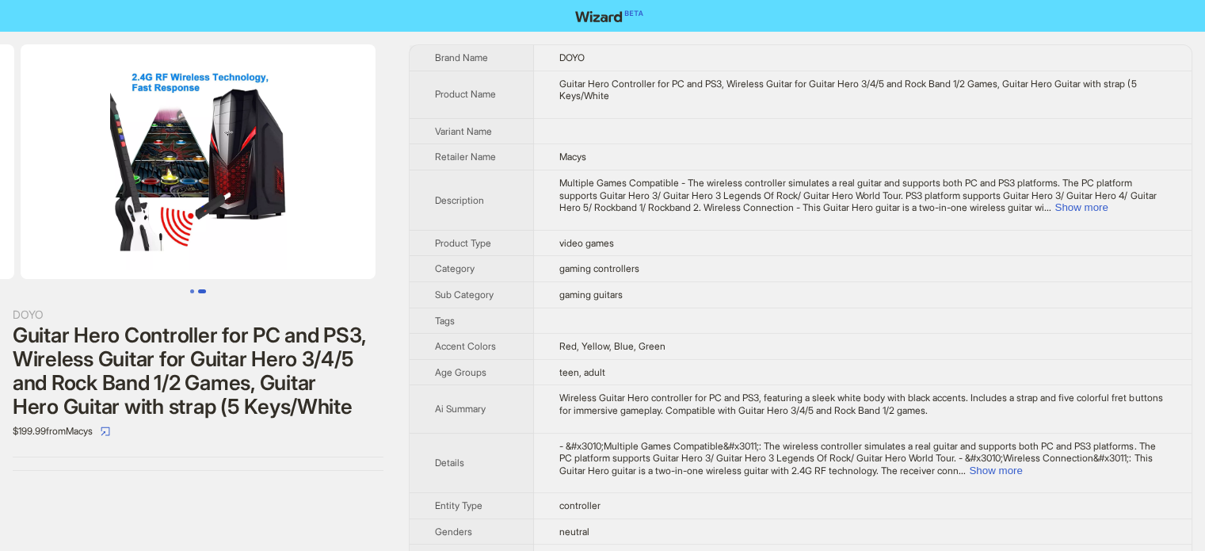
click at [193, 292] on button "Go to slide 1" at bounding box center [192, 291] width 4 height 4
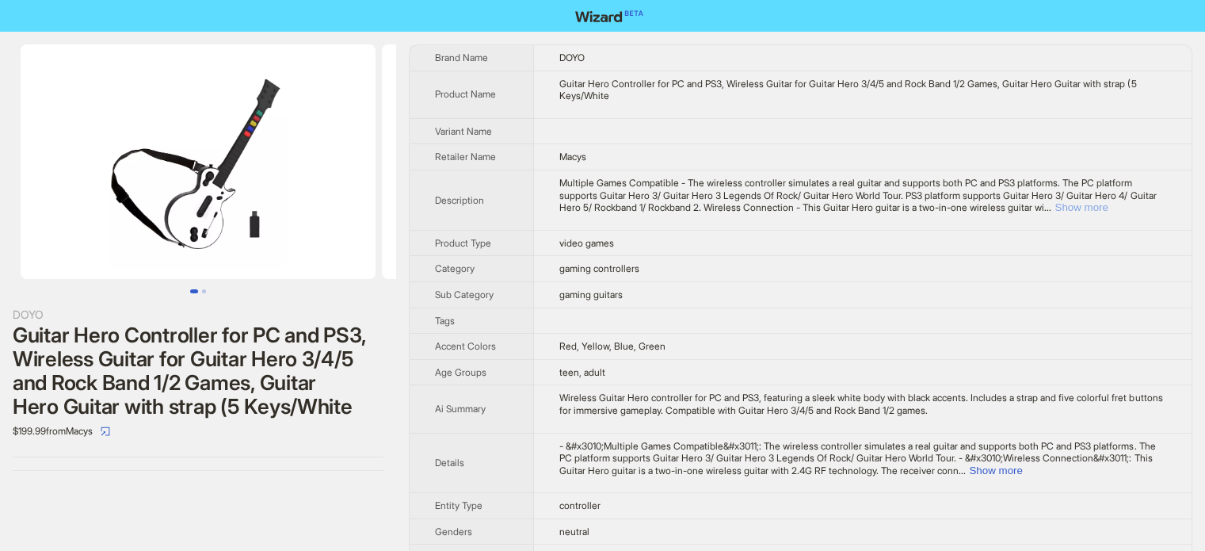
click at [1108, 208] on button "Show more" at bounding box center [1080, 207] width 53 height 12
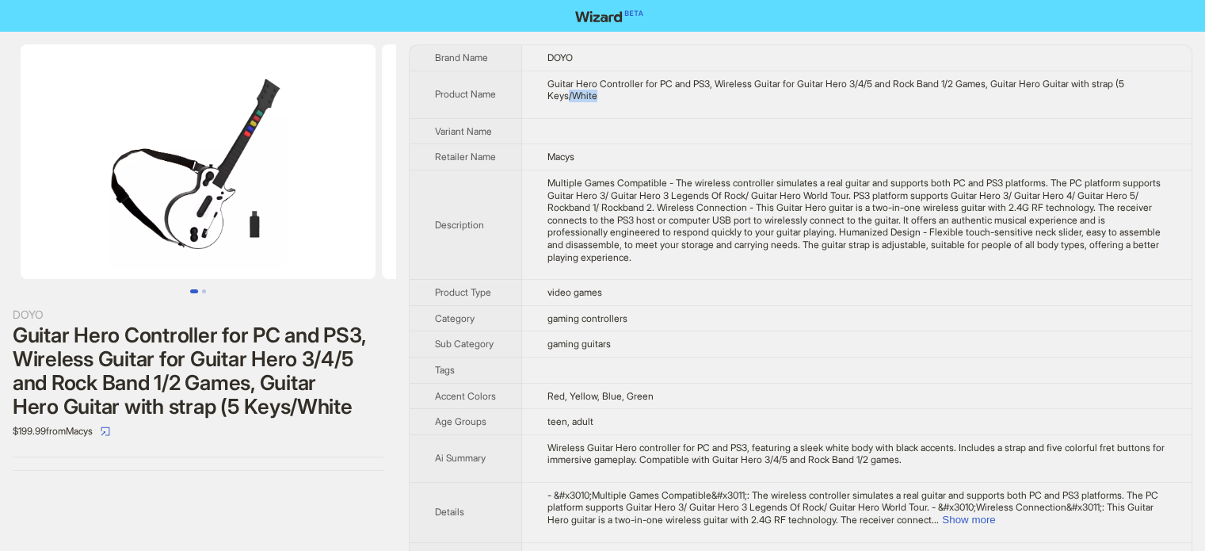
drag, startPoint x: 572, startPoint y: 94, endPoint x: 605, endPoint y: 94, distance: 33.3
click at [605, 94] on div "Guitar Hero Controller for PC and PS3, Wireless Guitar for Guitar Hero 3/4/5 an…" at bounding box center [856, 90] width 619 height 25
click at [579, 144] on td "Macys" at bounding box center [856, 157] width 669 height 26
click at [204, 292] on button "Go to slide 2" at bounding box center [204, 291] width 4 height 4
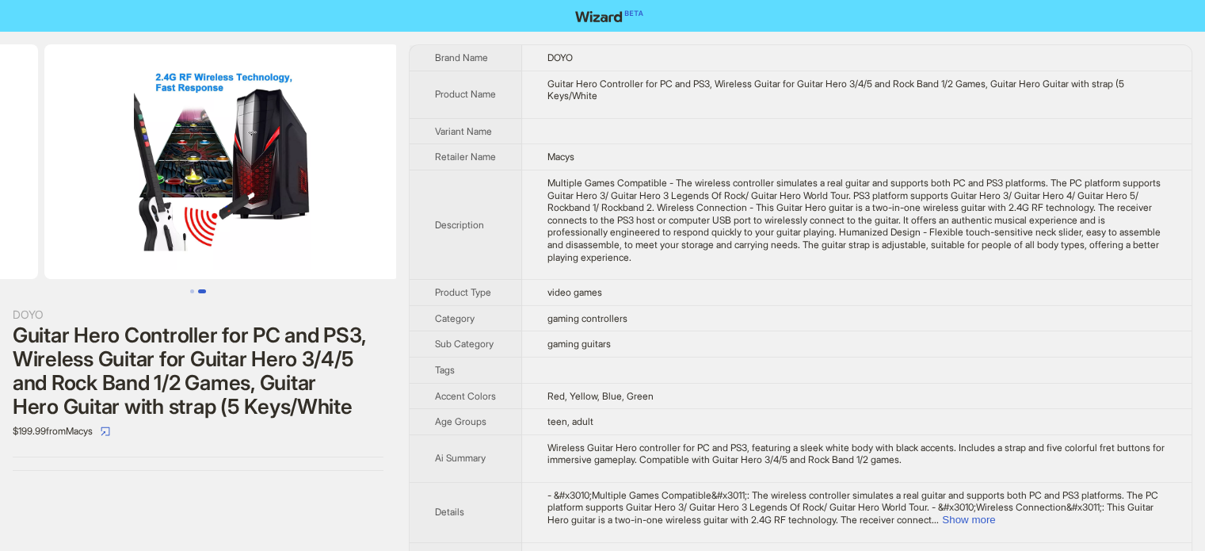
scroll to position [0, 361]
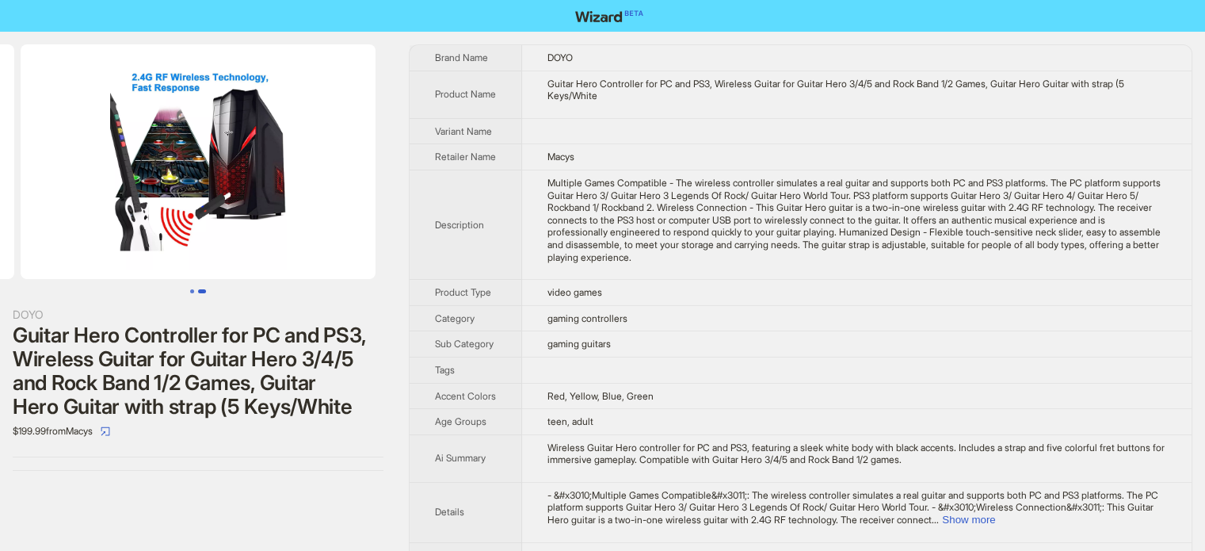
click at [194, 291] on button "Go to slide 1" at bounding box center [192, 291] width 4 height 4
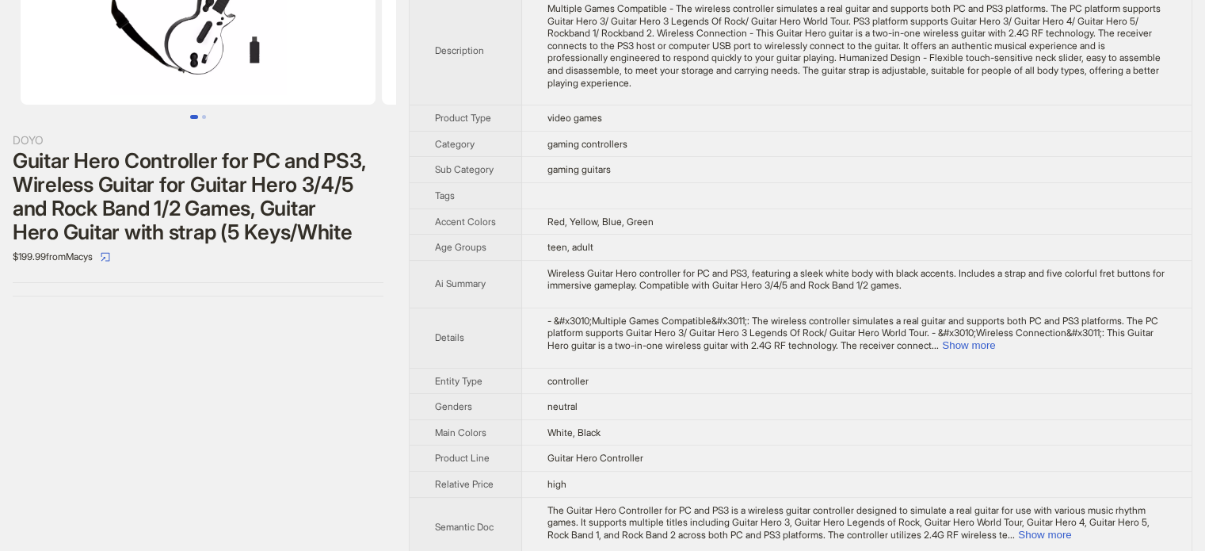
scroll to position [238, 0]
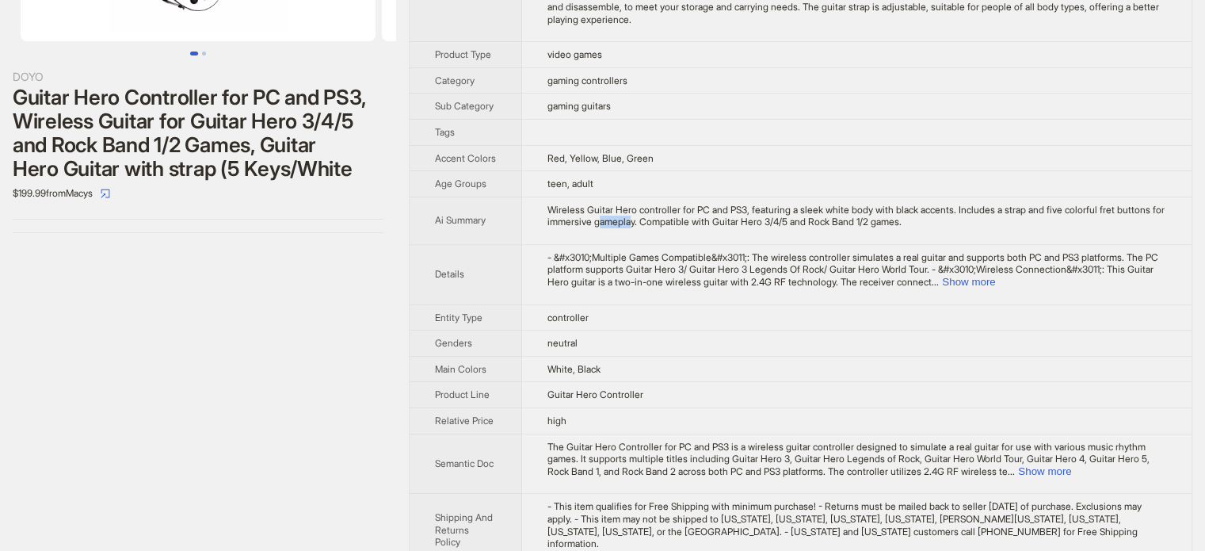
drag, startPoint x: 653, startPoint y: 231, endPoint x: 689, endPoint y: 231, distance: 36.4
click at [689, 228] on div "Wireless Guitar Hero controller for PC and PS3, featuring a sleek white body wi…" at bounding box center [856, 216] width 619 height 25
click at [657, 244] on td "Wireless Guitar Hero controller for PC and PS3, featuring a sleek white body wi…" at bounding box center [856, 220] width 669 height 48
drag, startPoint x: 647, startPoint y: 232, endPoint x: 692, endPoint y: 233, distance: 45.2
click at [692, 228] on div "Wireless Guitar Hero controller for PC and PS3, featuring a sleek white body wi…" at bounding box center [856, 216] width 619 height 25
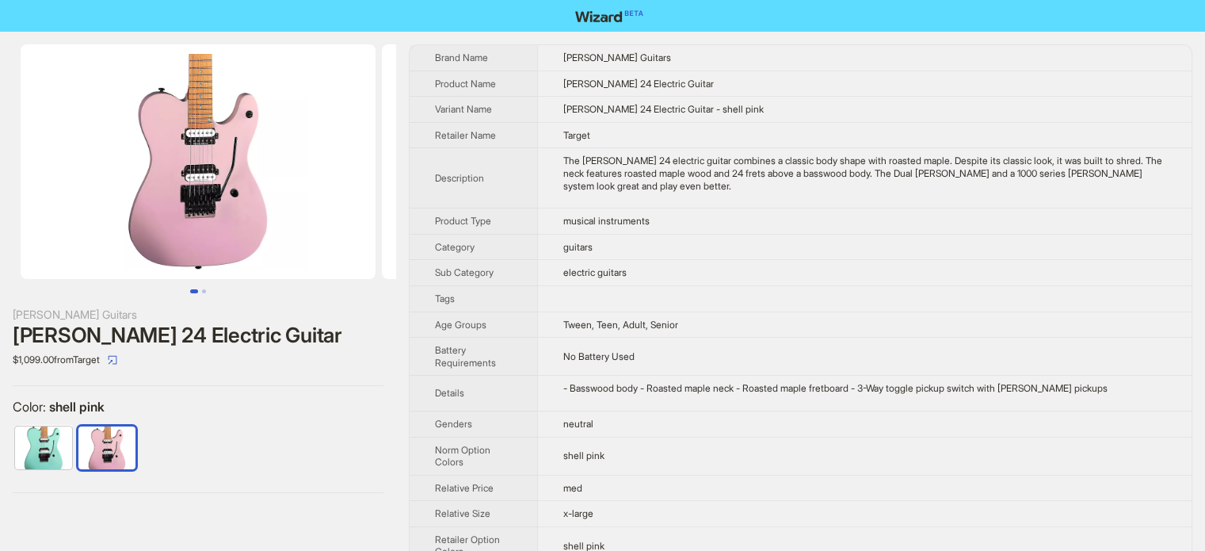
click at [829, 395] on td "- Basswood body - Roasted maple neck - Roasted maple fretboard - 3-Way toggle p…" at bounding box center [864, 394] width 654 height 36
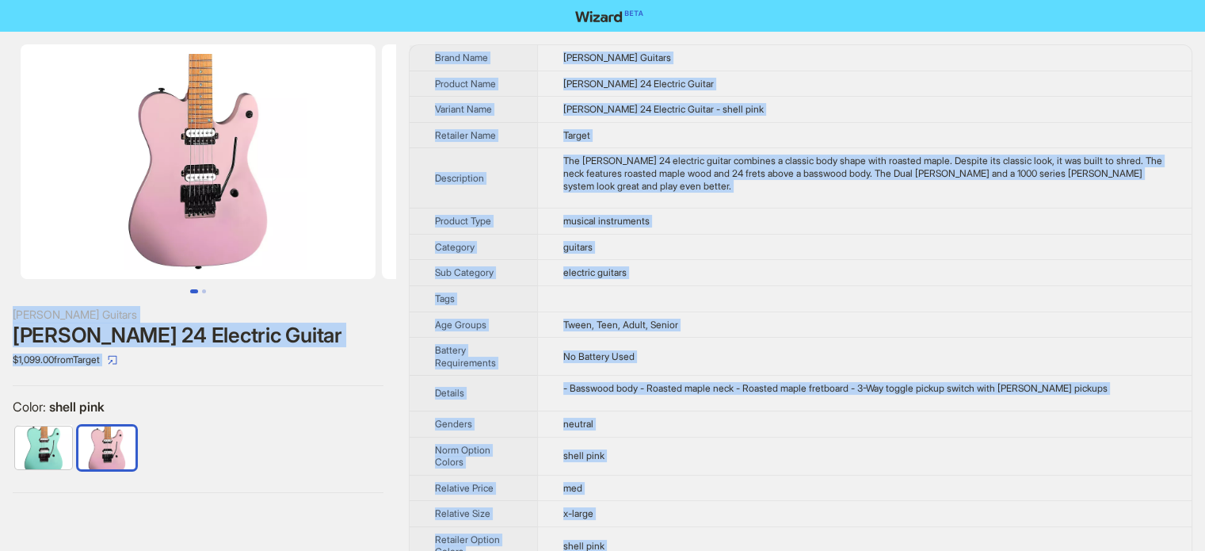
scroll to position [743, 0]
type textarea "**********"
click at [502, 285] on th "Tags" at bounding box center [474, 298] width 128 height 26
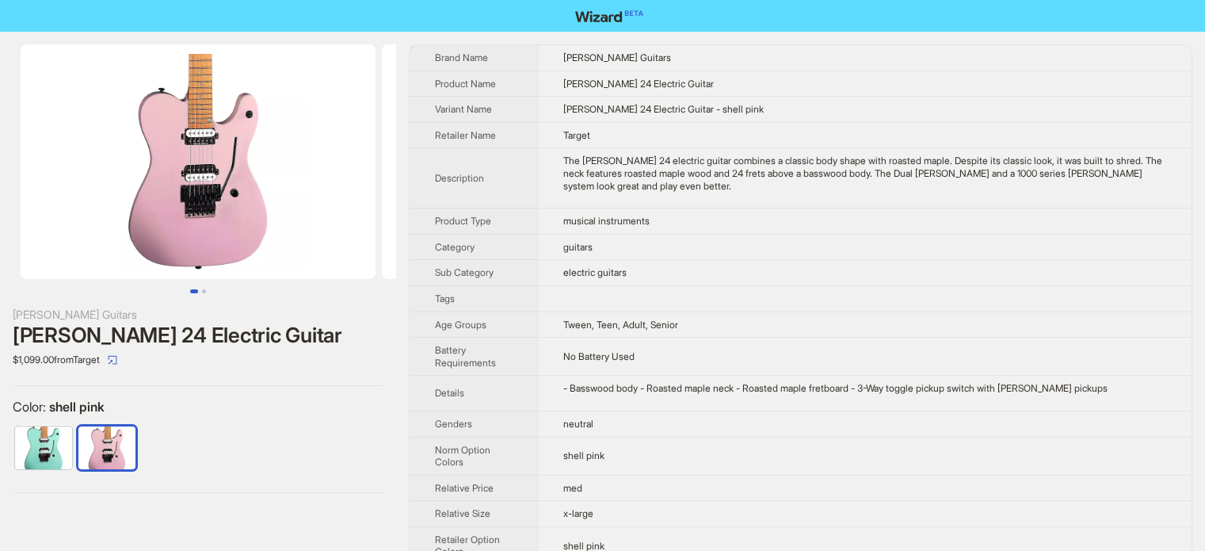
click at [545, 298] on td at bounding box center [864, 298] width 654 height 26
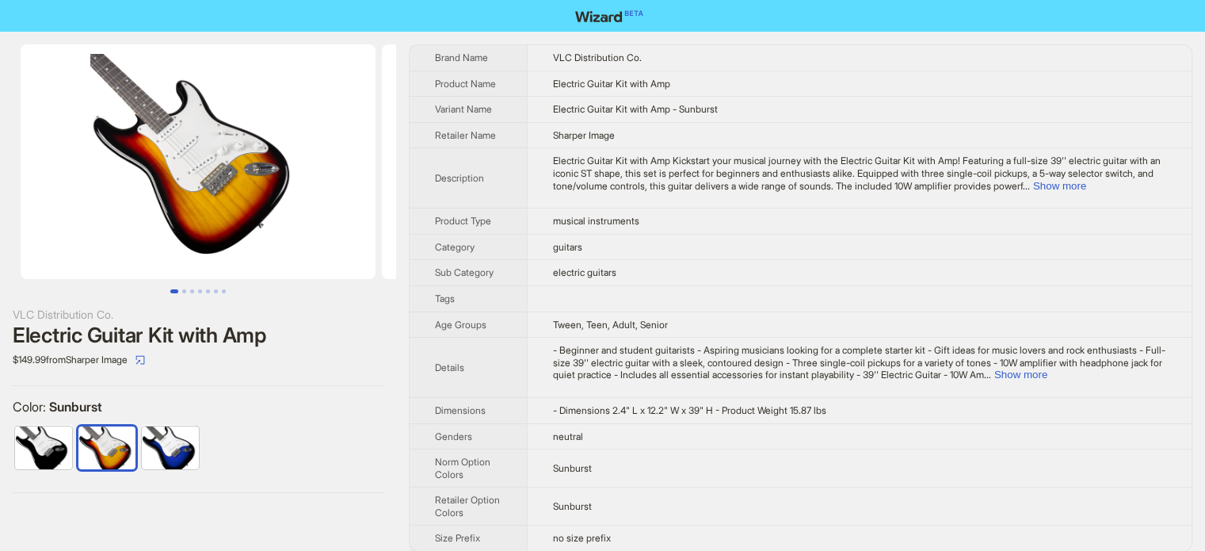
scroll to position [743, 0]
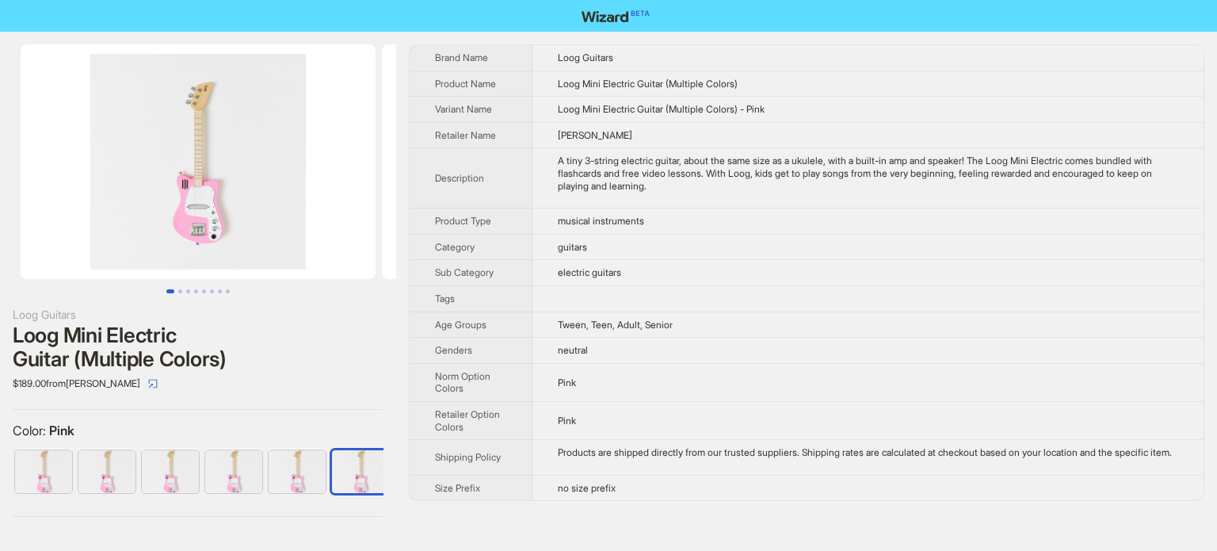
click at [510, 251] on th "Category" at bounding box center [471, 247] width 123 height 26
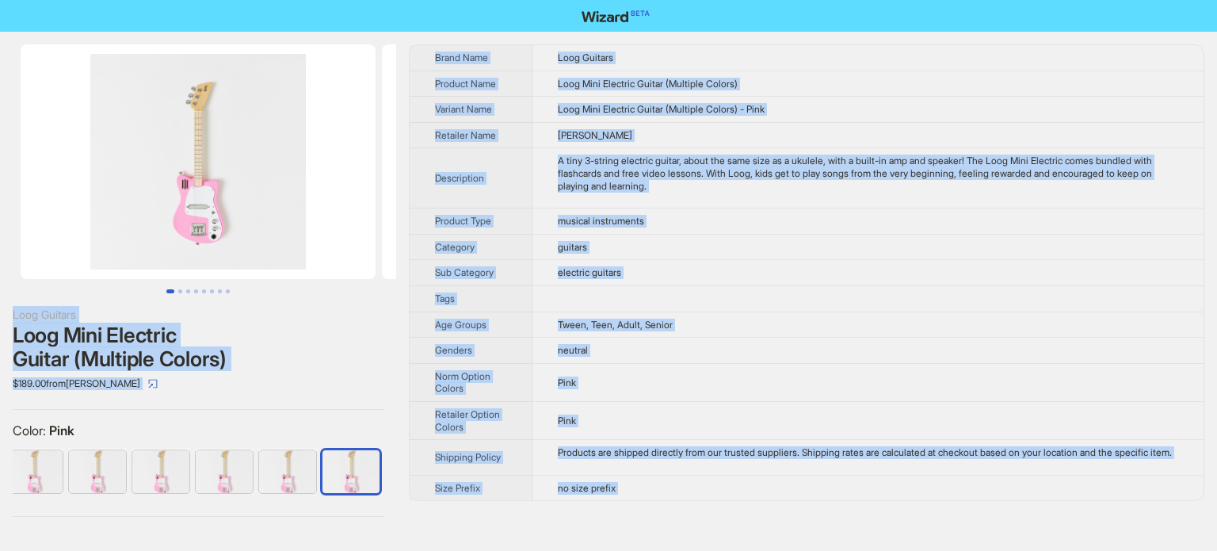
scroll to position [743, 0]
copy body "Loog Guitars Loog Mini Electric Guitar (Multiple Colors) $189.00 from Meri Meri…"
